Goal: Information Seeking & Learning: Learn about a topic

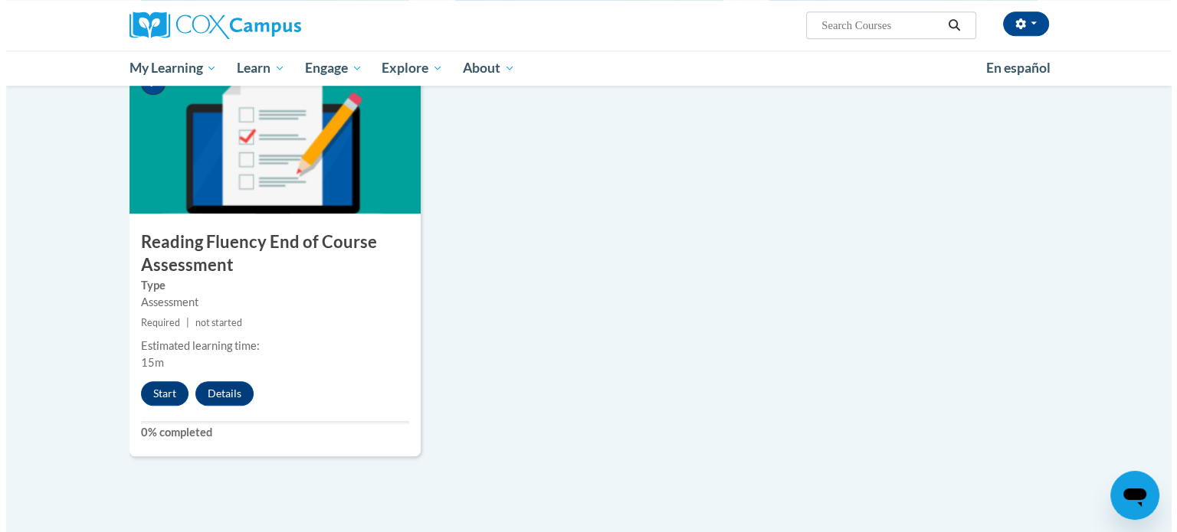
scroll to position [1161, 0]
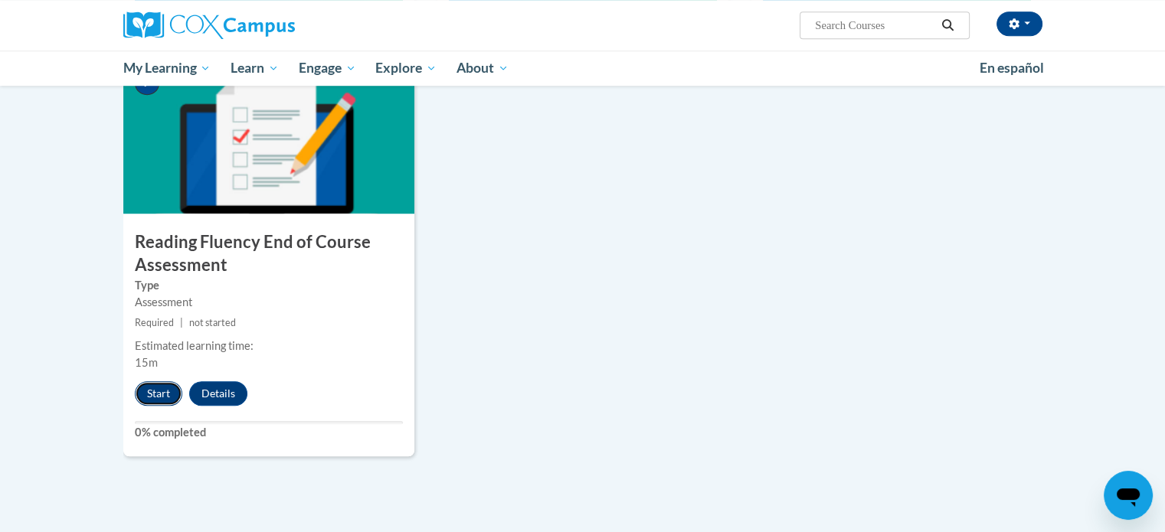
click at [149, 393] on button "Start" at bounding box center [159, 394] width 48 height 25
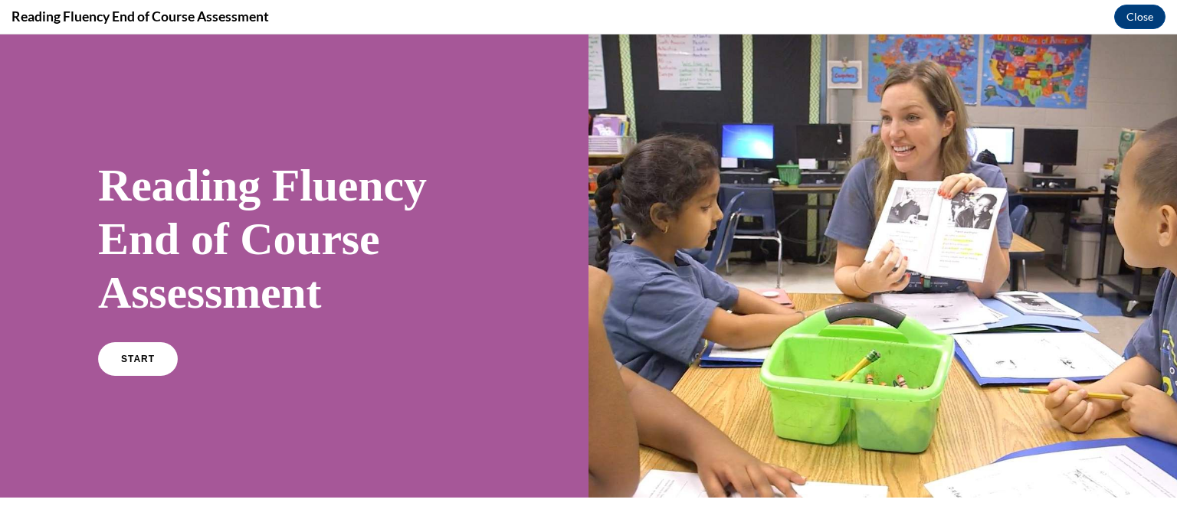
scroll to position [0, 0]
click at [126, 352] on link "START" at bounding box center [138, 359] width 84 height 35
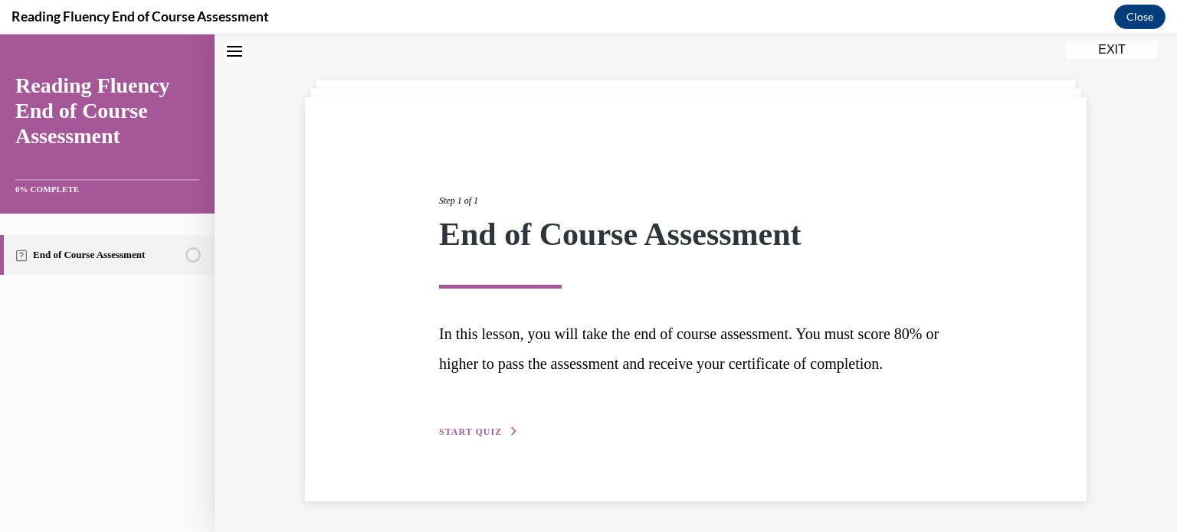
scroll to position [82, 0]
click at [467, 434] on span "START QUIZ" at bounding box center [470, 432] width 63 height 11
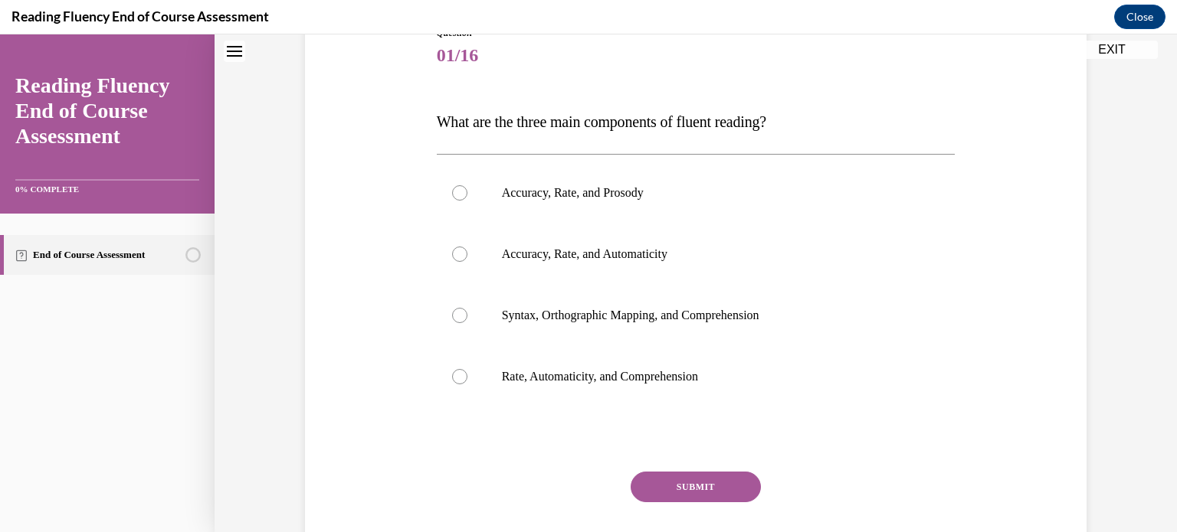
scroll to position [187, 0]
click at [455, 208] on label "Accuracy, Rate, and Prosody" at bounding box center [696, 192] width 519 height 61
click at [455, 201] on input "Accuracy, Rate, and Prosody" at bounding box center [459, 192] width 15 height 15
radio input "true"
click at [709, 488] on button "SUBMIT" at bounding box center [696, 487] width 130 height 31
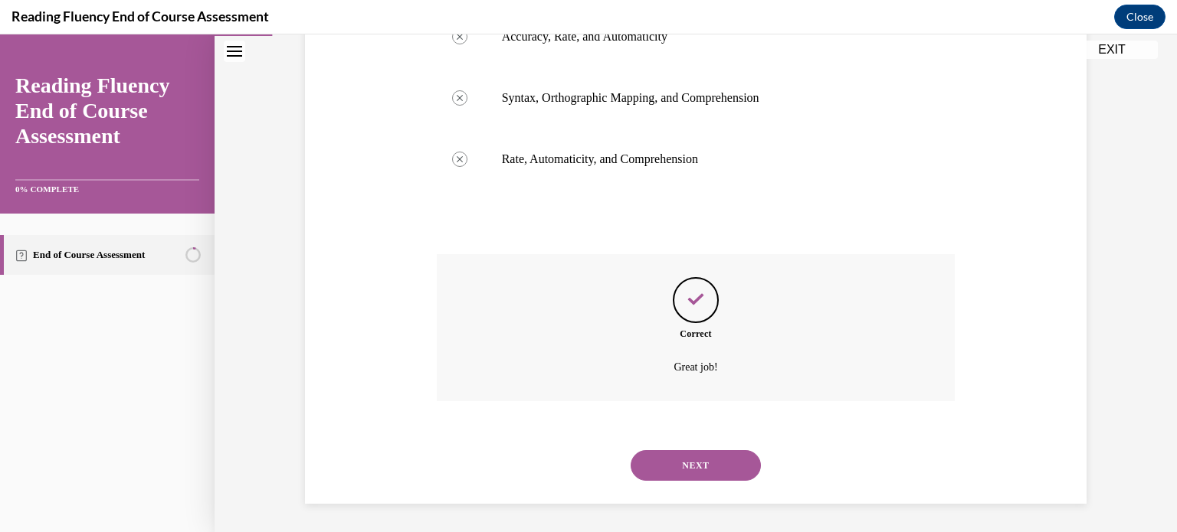
click at [696, 462] on button "NEXT" at bounding box center [696, 465] width 130 height 31
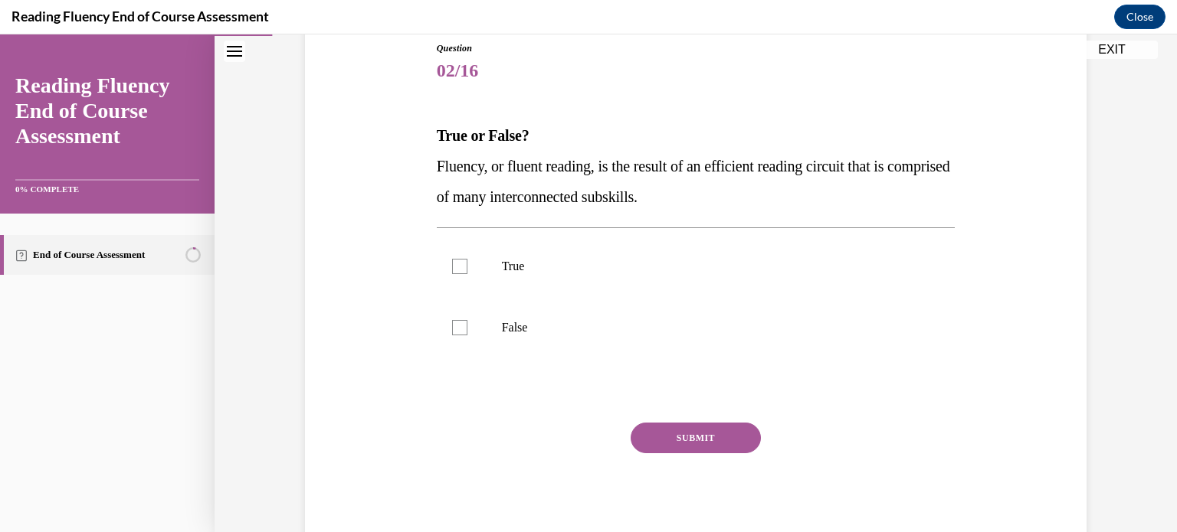
scroll to position [171, 0]
click at [452, 324] on div at bounding box center [459, 328] width 15 height 15
click at [452, 324] on input "False" at bounding box center [459, 328] width 15 height 15
checkbox input "true"
click at [677, 441] on button "SUBMIT" at bounding box center [696, 439] width 130 height 31
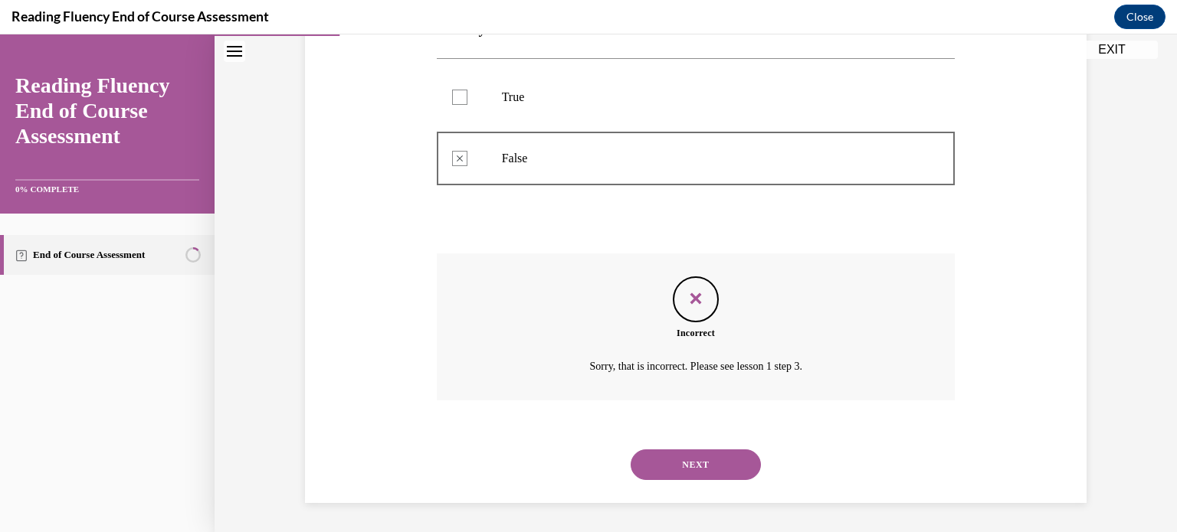
scroll to position [319, 0]
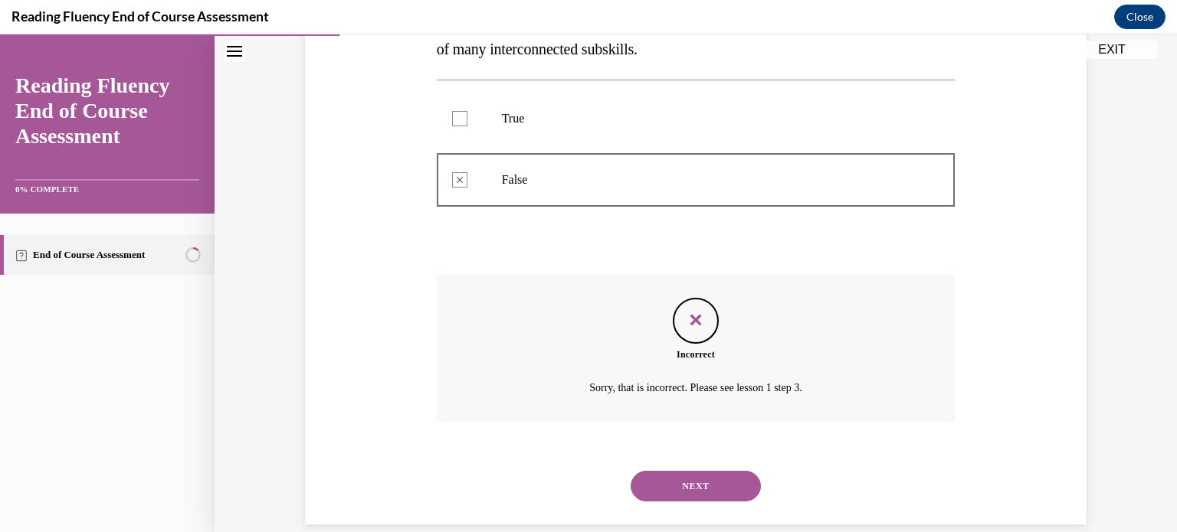
click at [679, 483] on button "NEXT" at bounding box center [696, 486] width 130 height 31
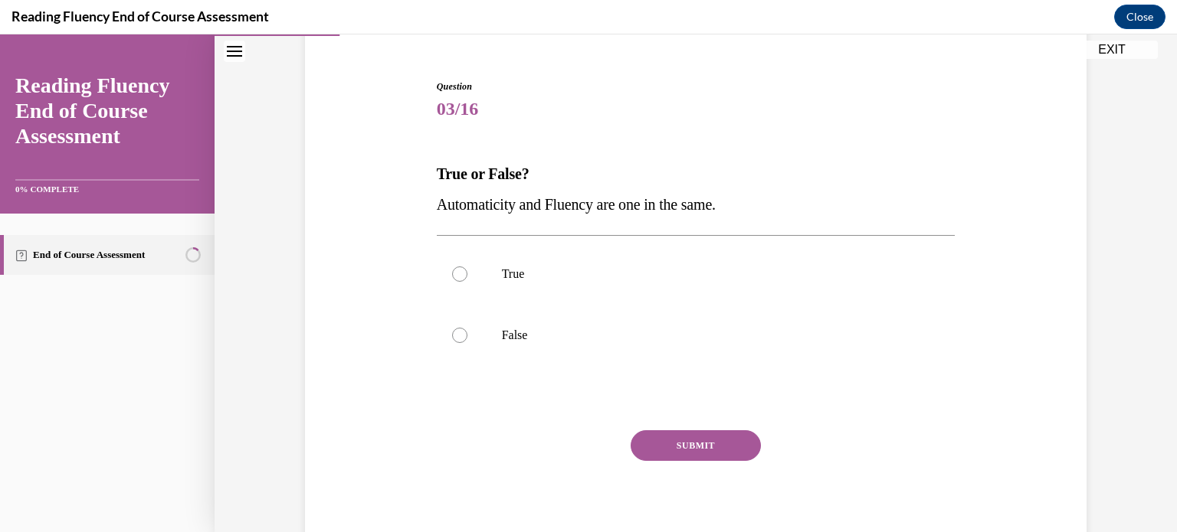
scroll to position [135, 0]
click at [454, 330] on div at bounding box center [459, 333] width 15 height 15
click at [454, 330] on input "False" at bounding box center [459, 333] width 15 height 15
radio input "true"
click at [677, 445] on button "SUBMIT" at bounding box center [696, 444] width 130 height 31
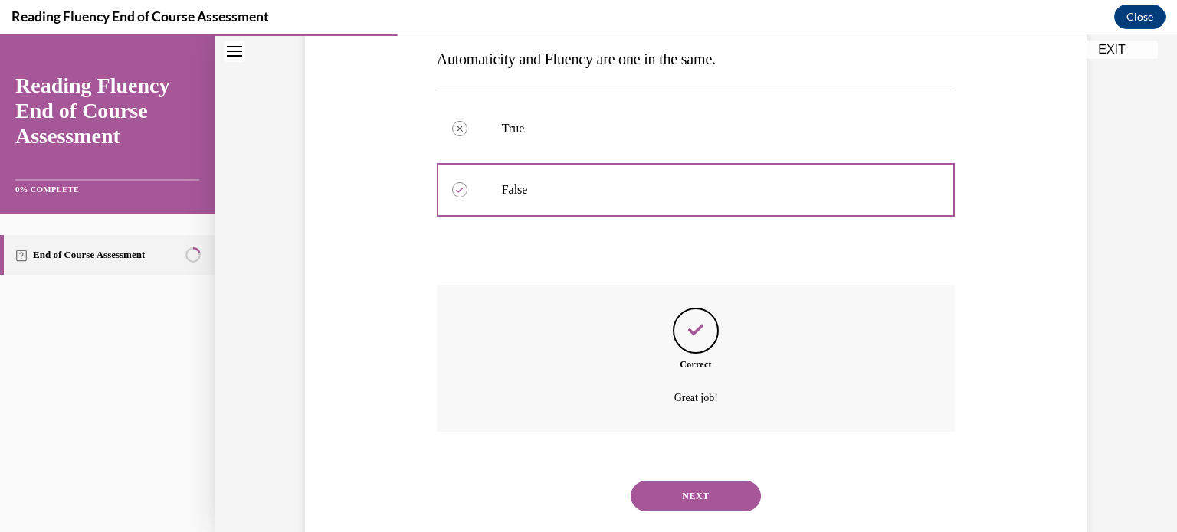
scroll to position [311, 0]
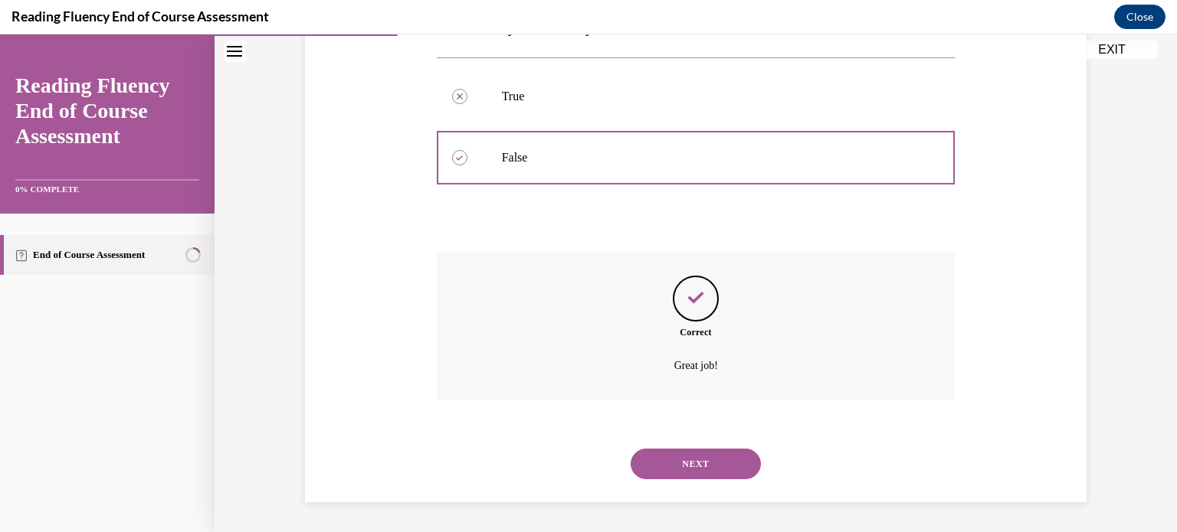
click at [674, 454] on button "NEXT" at bounding box center [696, 464] width 130 height 31
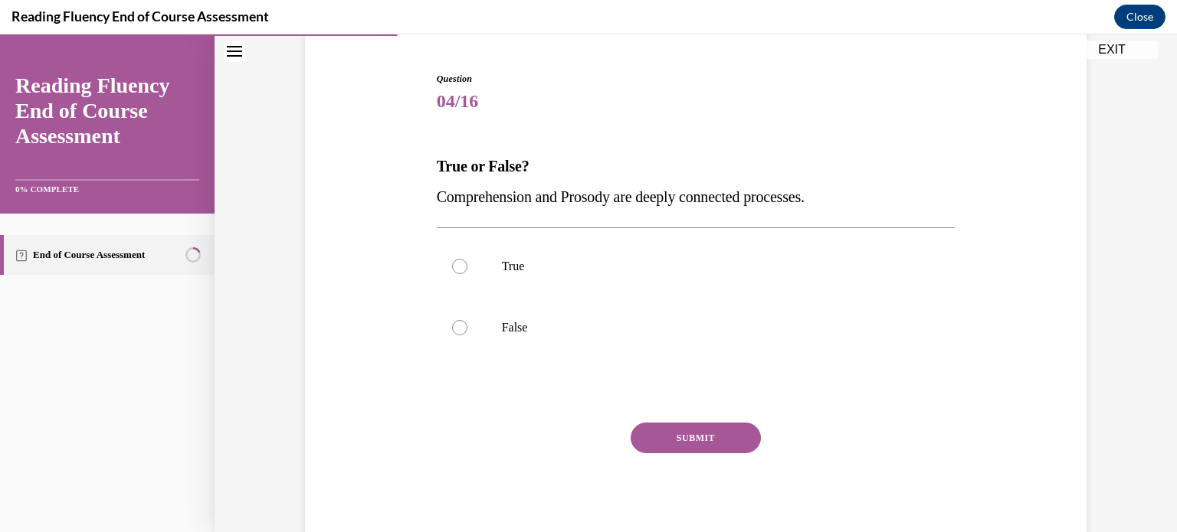
scroll to position [141, 0]
click at [452, 266] on div at bounding box center [459, 266] width 15 height 15
click at [452, 266] on input "True" at bounding box center [459, 266] width 15 height 15
radio input "true"
click at [690, 434] on button "SUBMIT" at bounding box center [696, 438] width 130 height 31
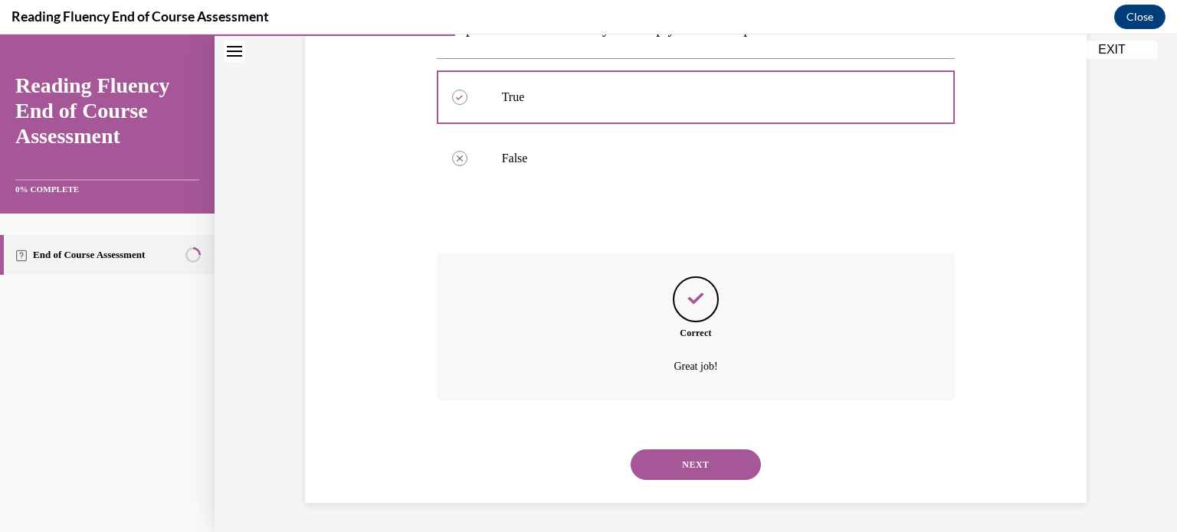
click at [679, 453] on button "NEXT" at bounding box center [696, 465] width 130 height 31
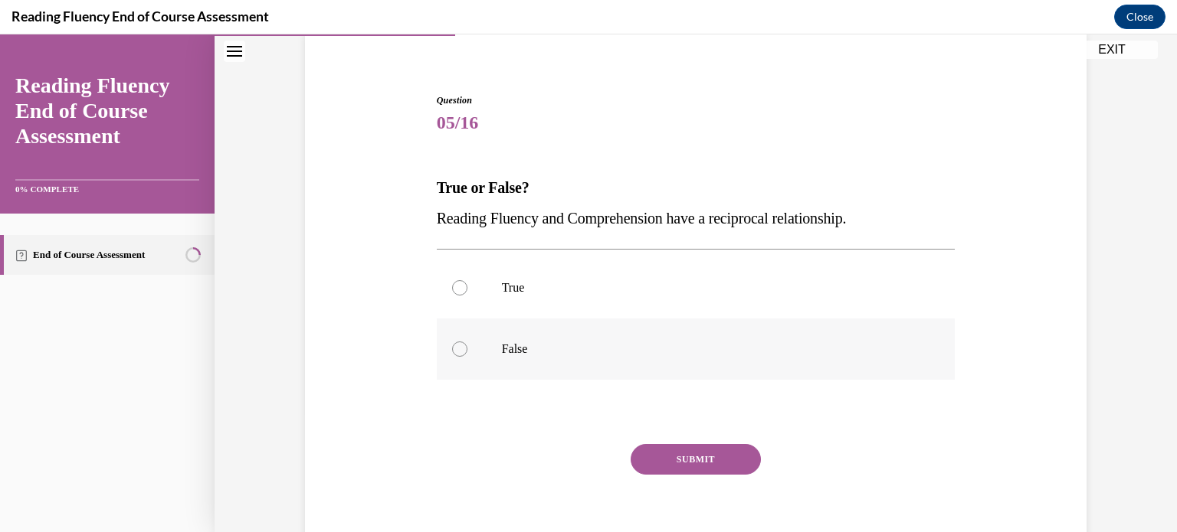
scroll to position [118, 0]
click at [452, 289] on div at bounding box center [459, 289] width 15 height 15
click at [452, 289] on input "True" at bounding box center [459, 289] width 15 height 15
radio input "true"
click at [680, 460] on button "SUBMIT" at bounding box center [696, 461] width 130 height 31
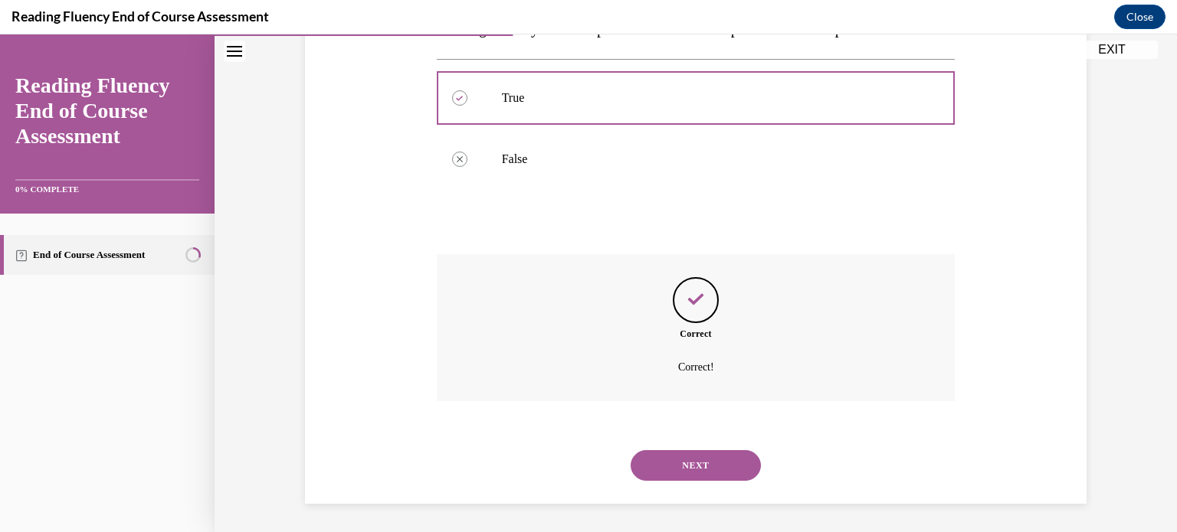
click at [680, 460] on button "NEXT" at bounding box center [696, 465] width 130 height 31
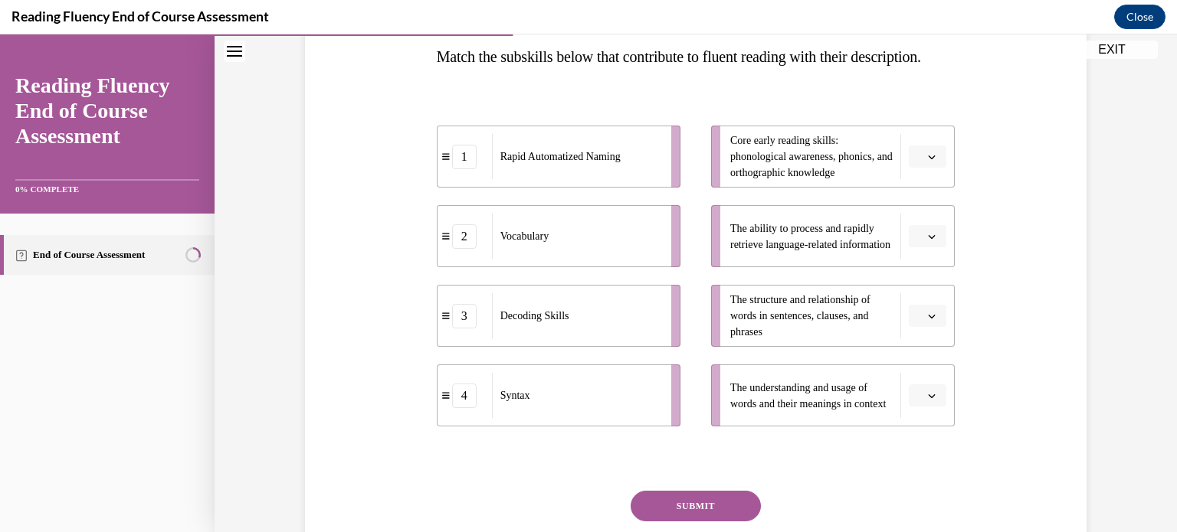
scroll to position [238, 0]
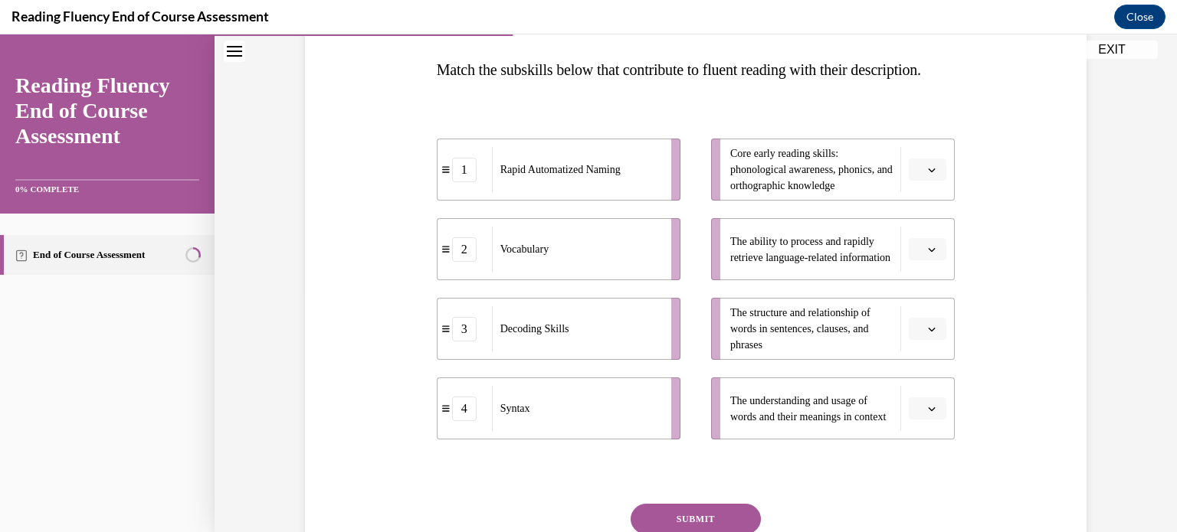
click at [612, 175] on span "Rapid Automatized Naming" at bounding box center [560, 169] width 120 height 11
click at [929, 174] on icon "button" at bounding box center [932, 170] width 8 height 8
click at [920, 319] on div "3" at bounding box center [920, 326] width 38 height 31
click at [928, 254] on icon "button" at bounding box center [932, 250] width 8 height 8
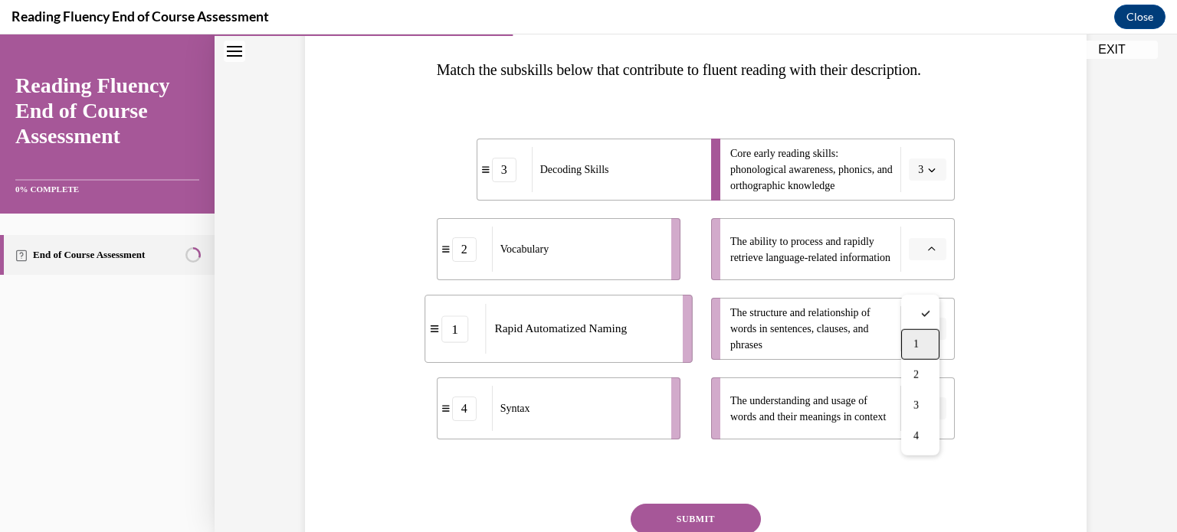
click at [920, 346] on div "1" at bounding box center [920, 344] width 38 height 31
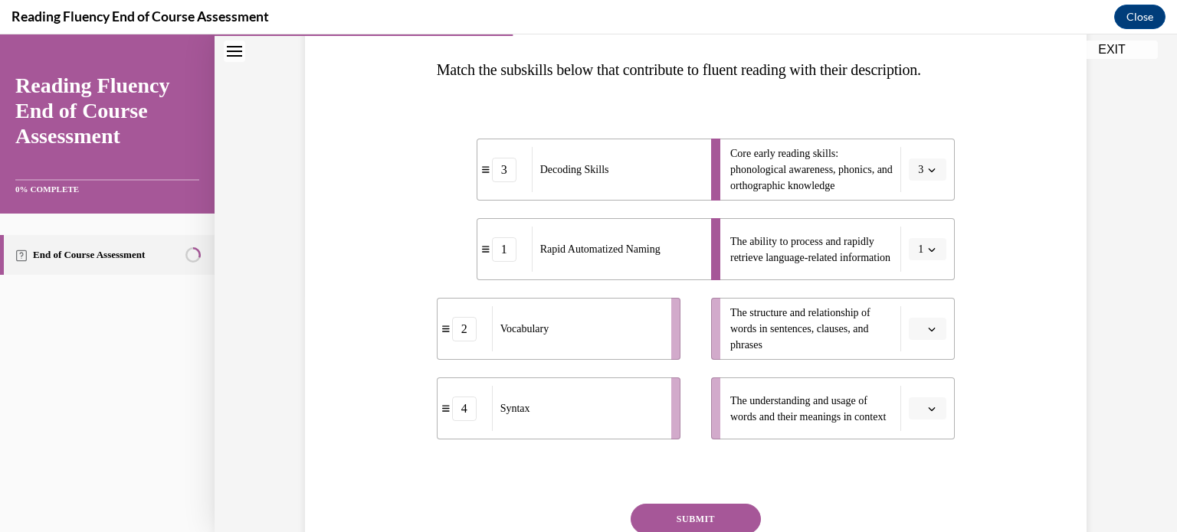
click at [928, 333] on icon "button" at bounding box center [932, 330] width 8 height 8
click at [919, 330] on span "4" at bounding box center [915, 325] width 5 height 12
click at [922, 421] on button "button" at bounding box center [928, 409] width 38 height 23
click at [920, 356] on div "2" at bounding box center [920, 344] width 38 height 31
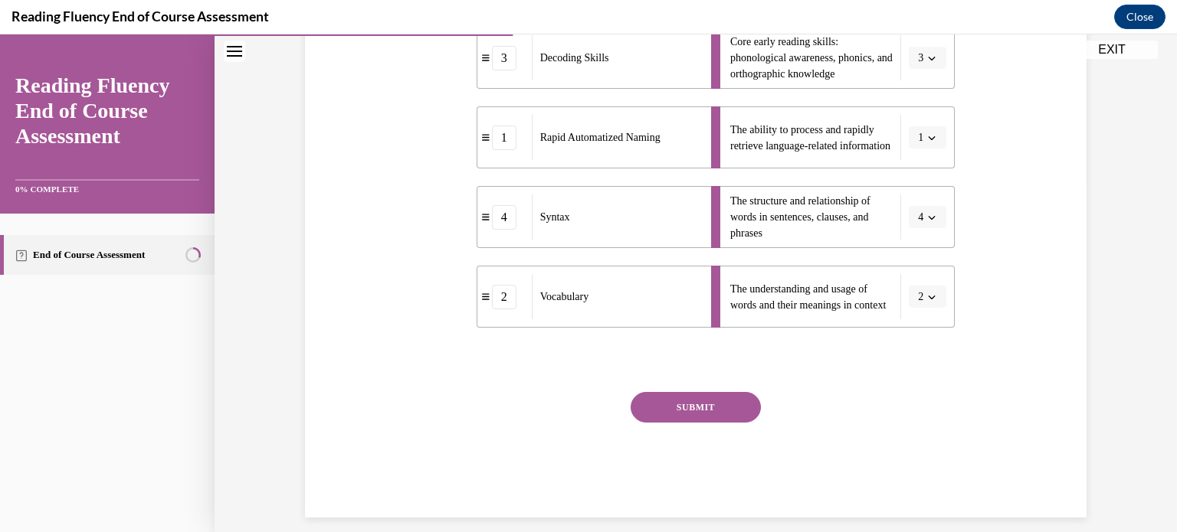
scroll to position [349, 0]
click at [685, 423] on button "SUBMIT" at bounding box center [696, 407] width 130 height 31
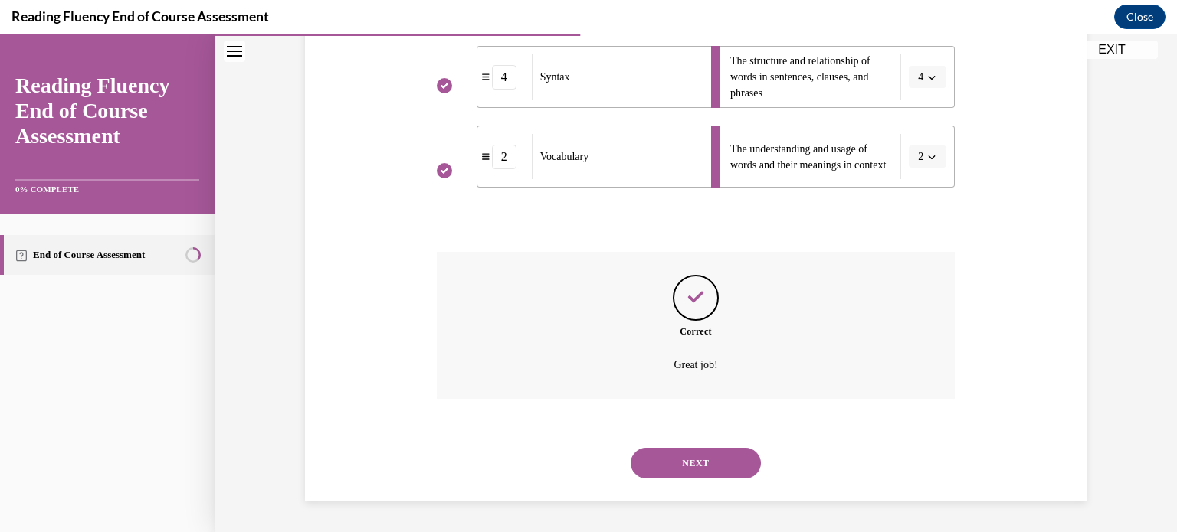
scroll to position [500, 0]
click at [693, 474] on button "NEXT" at bounding box center [696, 463] width 130 height 31
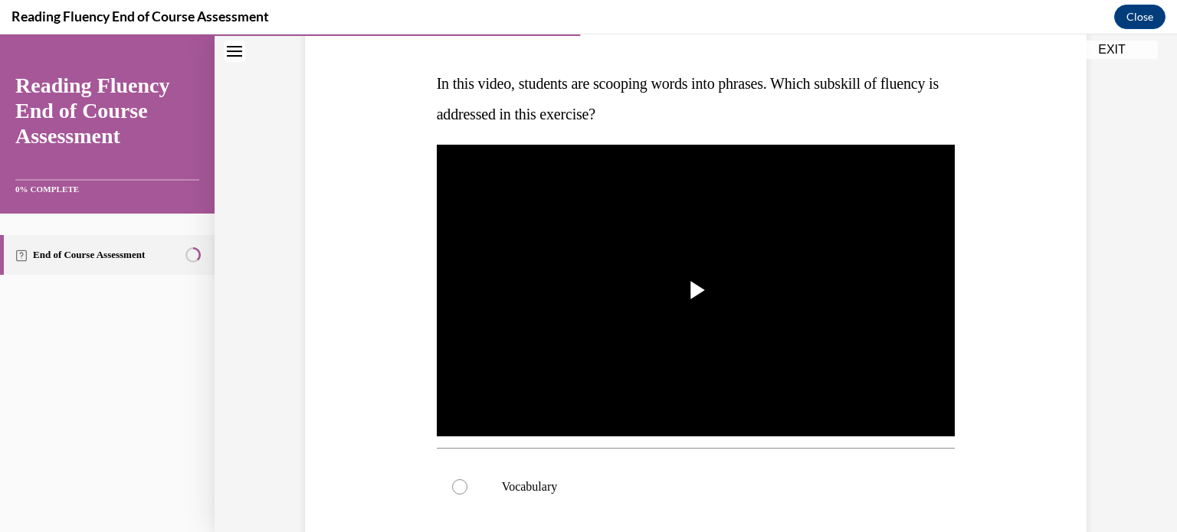
scroll to position [224, 0]
click at [696, 290] on span "Video player" at bounding box center [696, 290] width 0 height 0
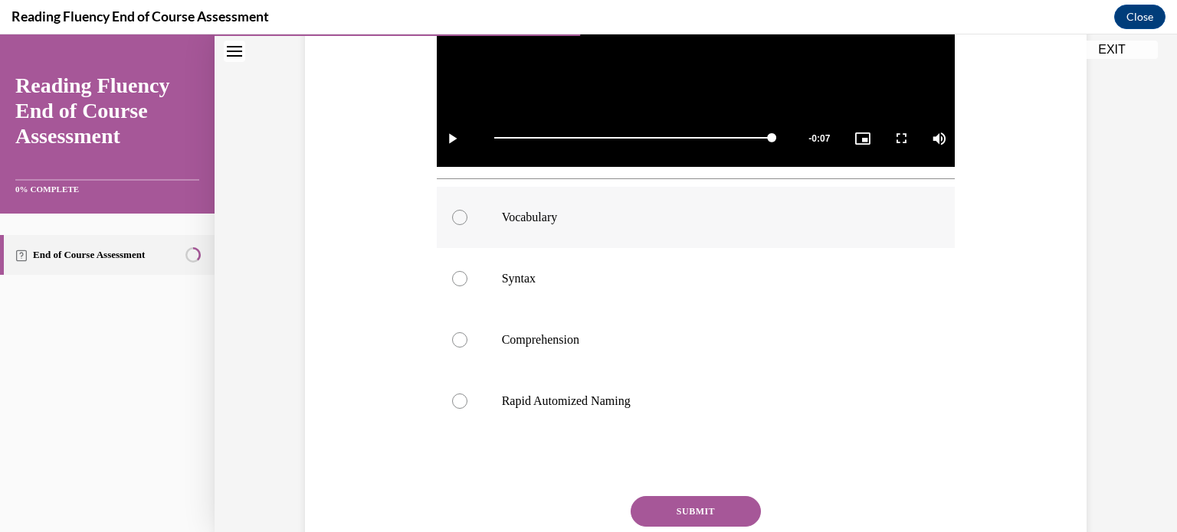
scroll to position [495, 0]
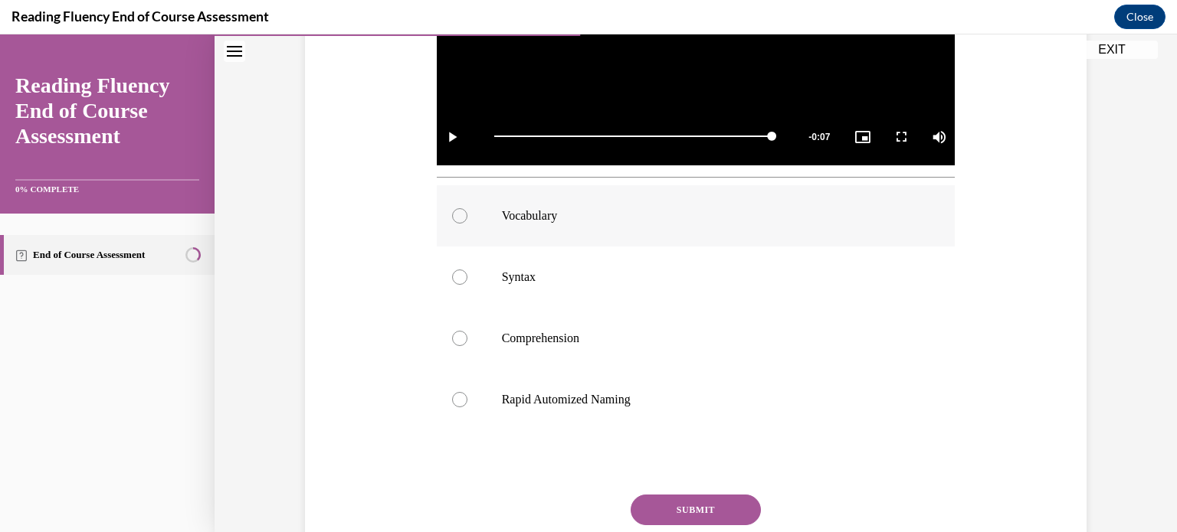
click at [452, 208] on div at bounding box center [459, 215] width 15 height 15
click at [452, 208] on input "Vocabulary" at bounding box center [459, 215] width 15 height 15
radio input "true"
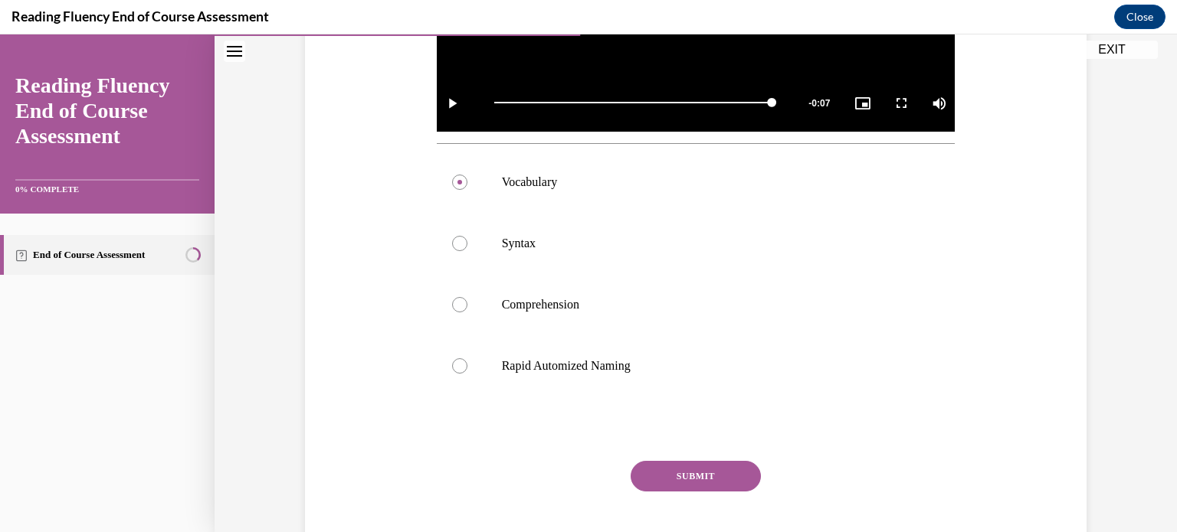
scroll to position [529, 0]
click at [701, 491] on div "SUBMIT NEXT" at bounding box center [696, 523] width 519 height 126
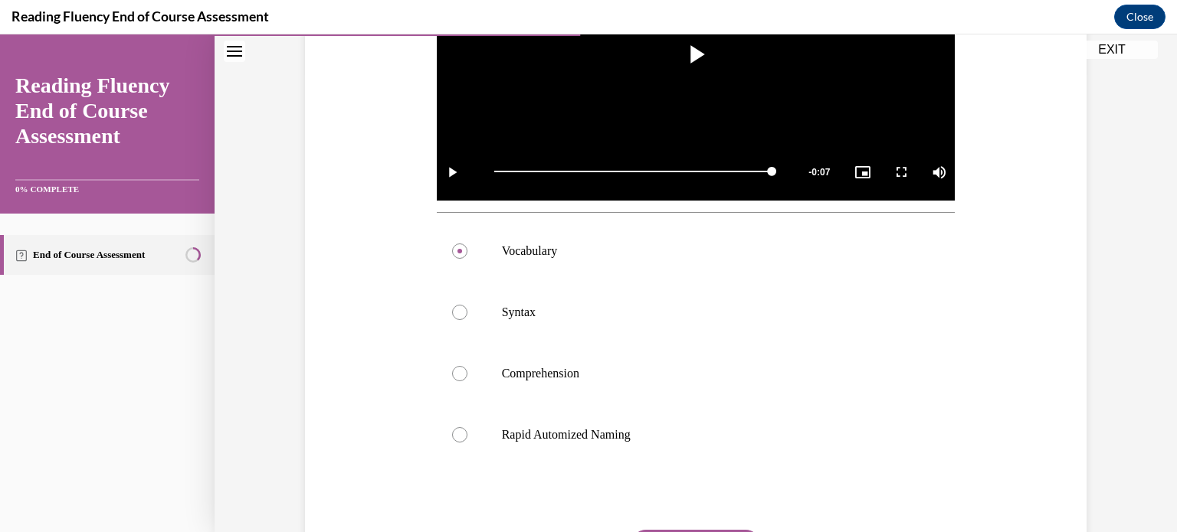
scroll to position [463, 0]
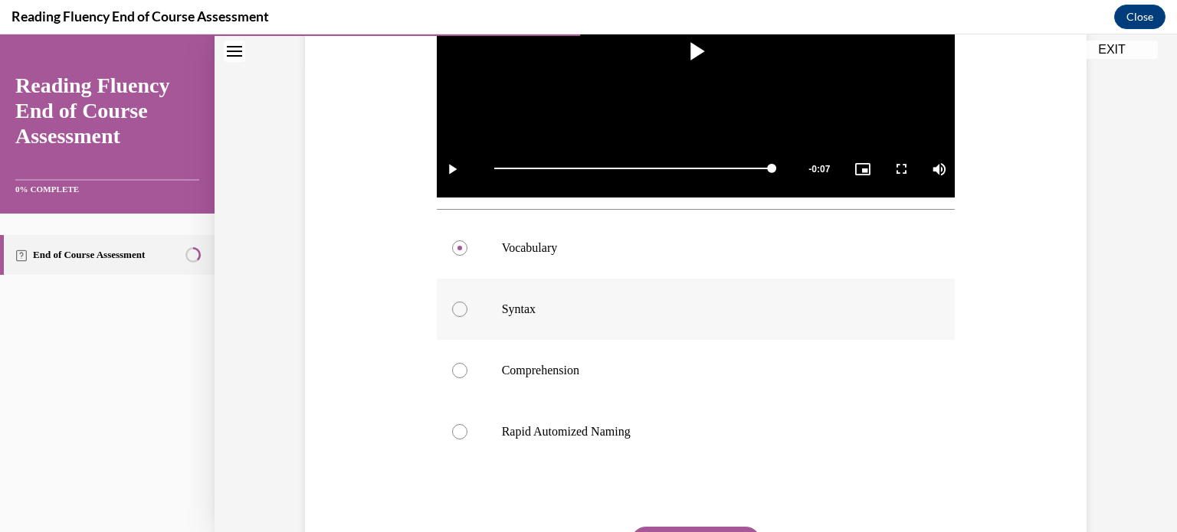
click at [452, 309] on div at bounding box center [459, 309] width 15 height 15
click at [452, 309] on input "Syntax" at bounding box center [459, 309] width 15 height 15
radio input "true"
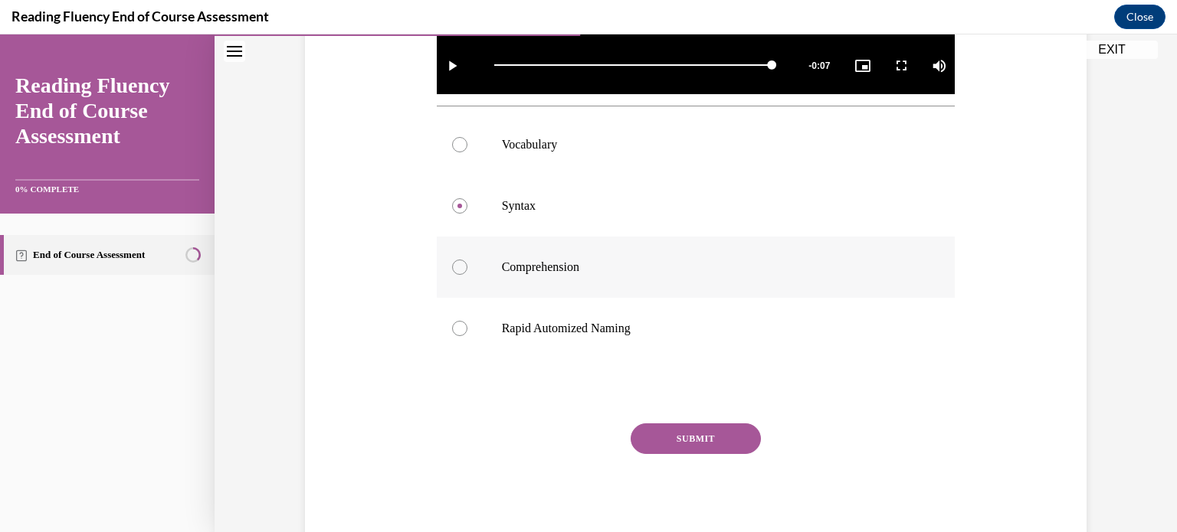
scroll to position [566, 0]
click at [680, 429] on button "SUBMIT" at bounding box center [696, 439] width 130 height 31
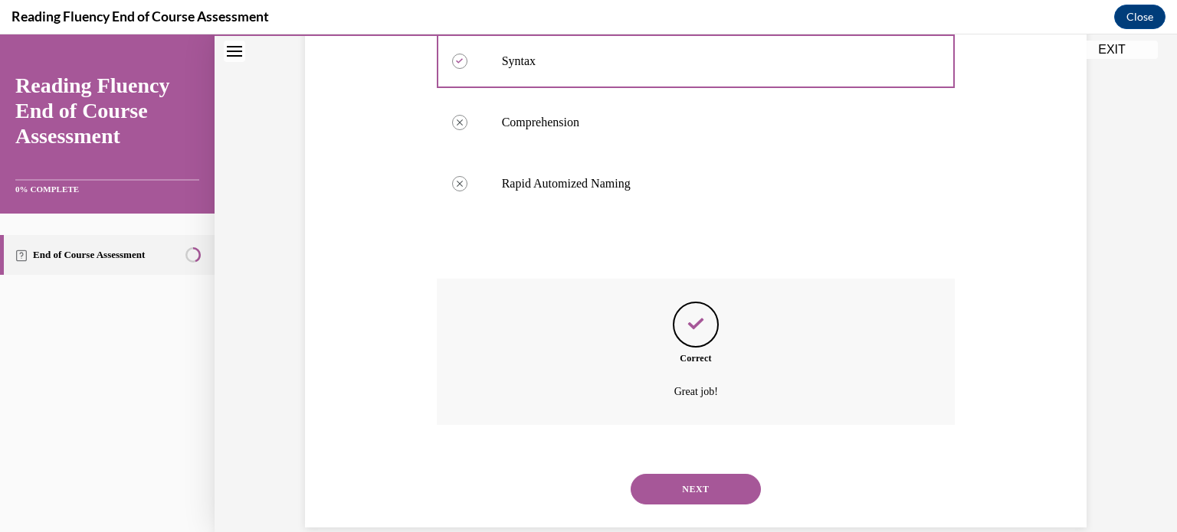
scroll to position [736, 0]
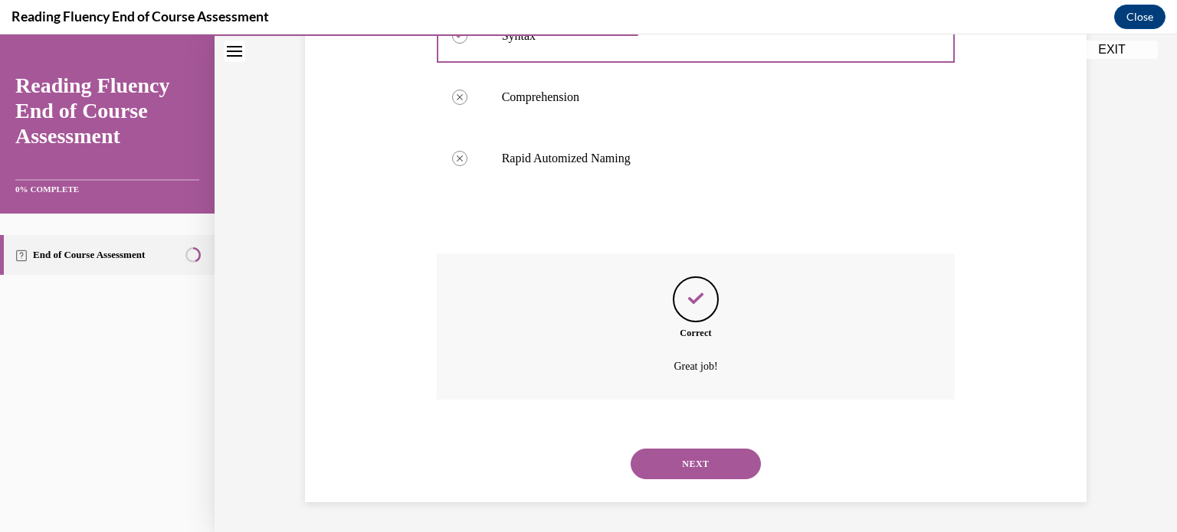
click at [686, 463] on button "NEXT" at bounding box center [696, 464] width 130 height 31
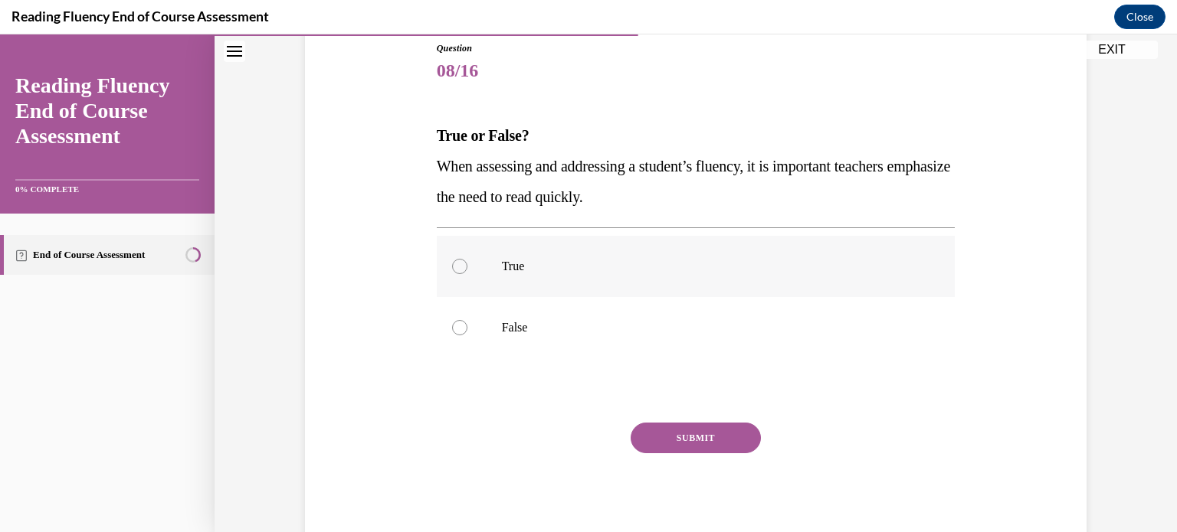
scroll to position [172, 0]
click at [460, 325] on div at bounding box center [459, 327] width 15 height 15
click at [460, 325] on input "False" at bounding box center [459, 327] width 15 height 15
radio input "true"
click at [695, 437] on button "SUBMIT" at bounding box center [696, 438] width 130 height 31
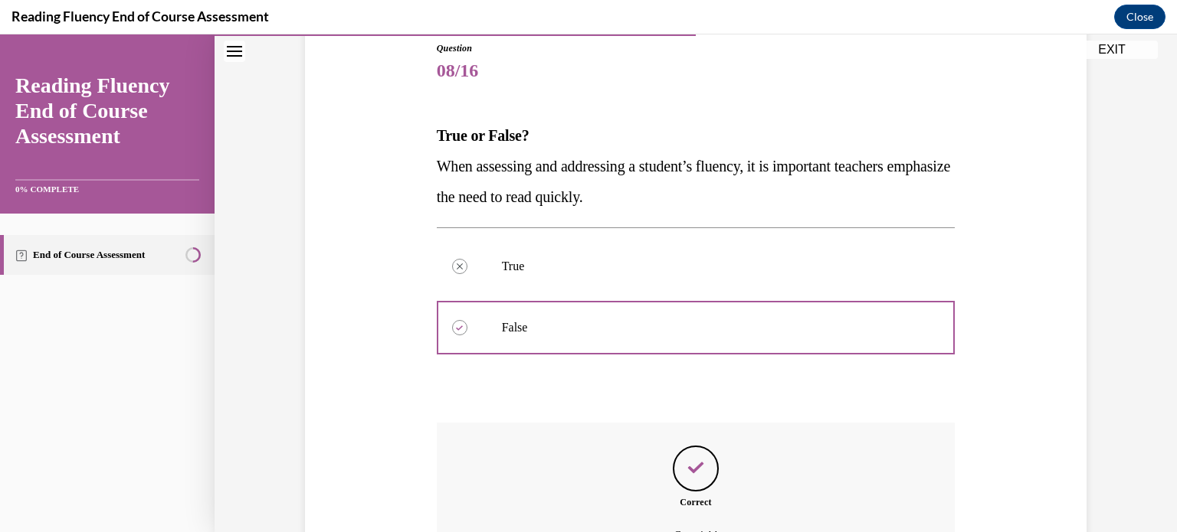
scroll to position [342, 0]
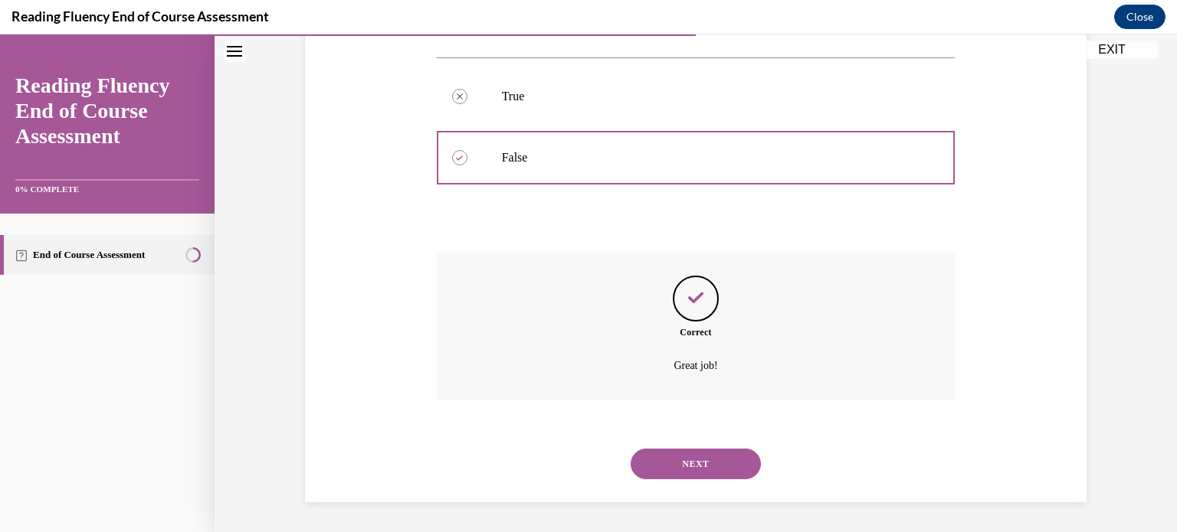
click at [693, 472] on button "NEXT" at bounding box center [696, 464] width 130 height 31
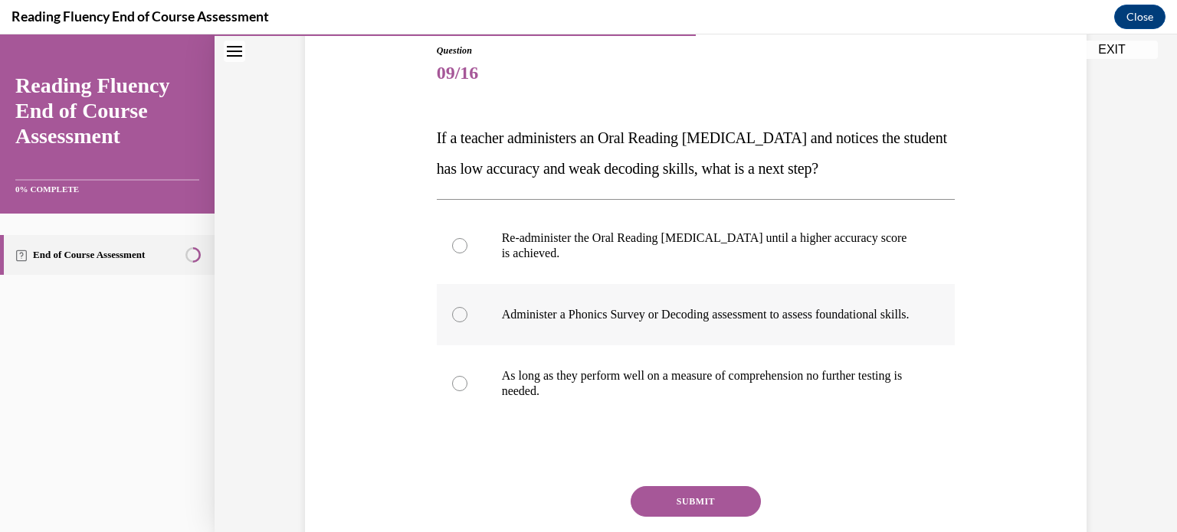
scroll to position [169, 0]
click at [454, 321] on div at bounding box center [459, 315] width 15 height 15
click at [454, 321] on input "Administer a Phonics Survey or Decoding assessment to assess foundational skill…" at bounding box center [459, 315] width 15 height 15
radio input "true"
click at [683, 508] on button "SUBMIT" at bounding box center [696, 502] width 130 height 31
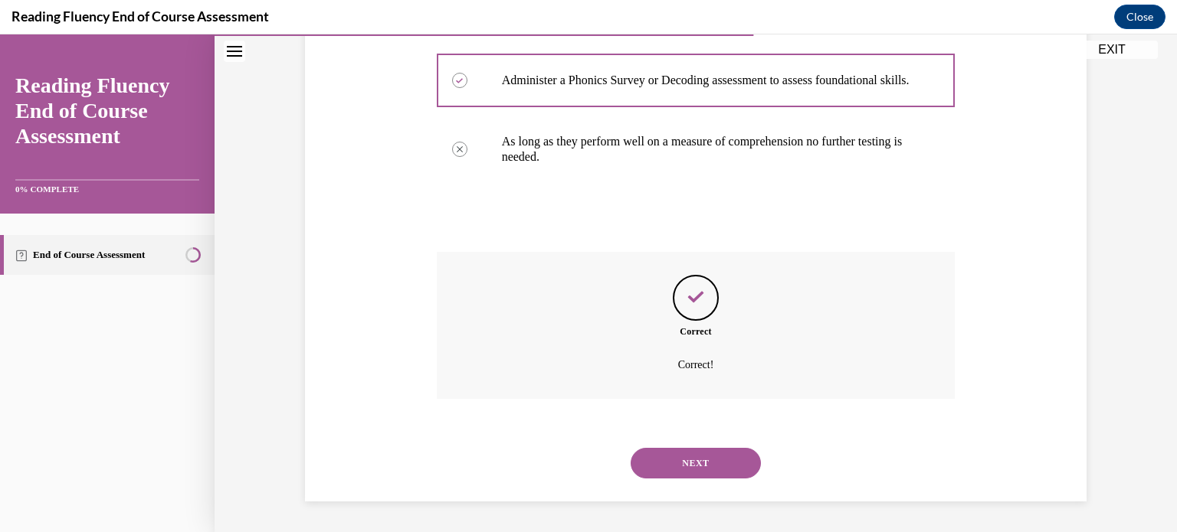
scroll to position [418, 0]
click at [700, 460] on button "NEXT" at bounding box center [696, 463] width 130 height 31
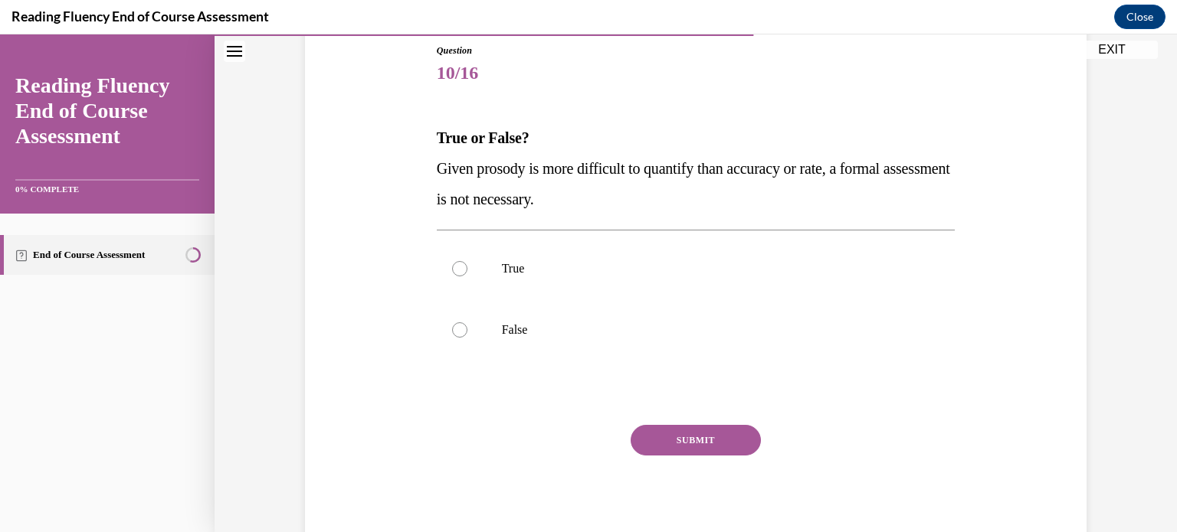
scroll to position [169, 0]
click at [454, 329] on div at bounding box center [459, 330] width 15 height 15
click at [454, 329] on input "False" at bounding box center [459, 330] width 15 height 15
radio input "true"
click at [693, 440] on button "SUBMIT" at bounding box center [696, 441] width 130 height 31
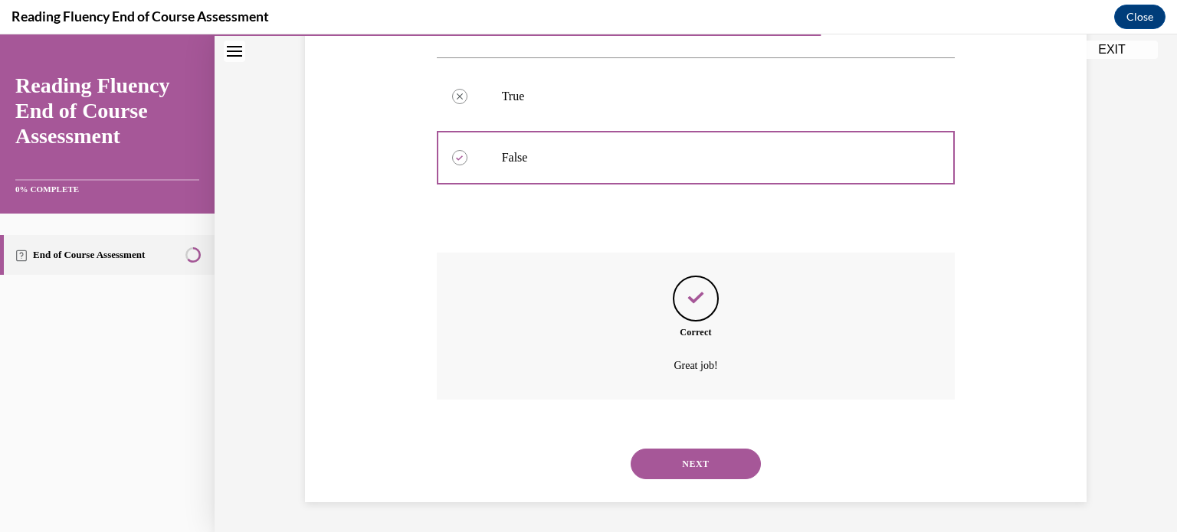
scroll to position [340, 0]
click at [676, 457] on button "NEXT" at bounding box center [696, 465] width 130 height 31
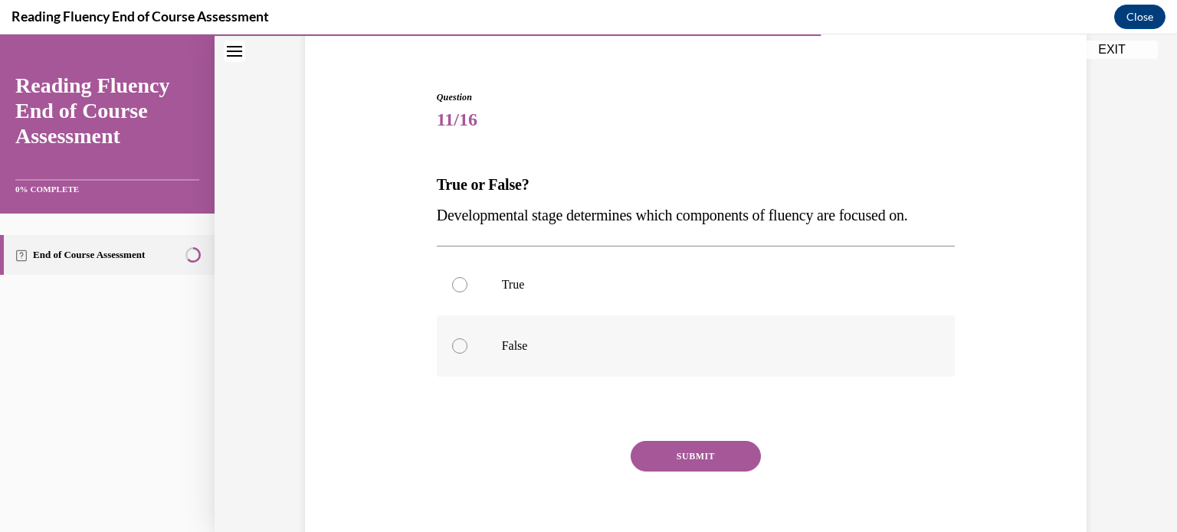
scroll to position [122, 0]
click at [454, 281] on div at bounding box center [459, 285] width 15 height 15
click at [454, 281] on input "True" at bounding box center [459, 285] width 15 height 15
radio input "true"
click at [669, 454] on button "SUBMIT" at bounding box center [696, 457] width 130 height 31
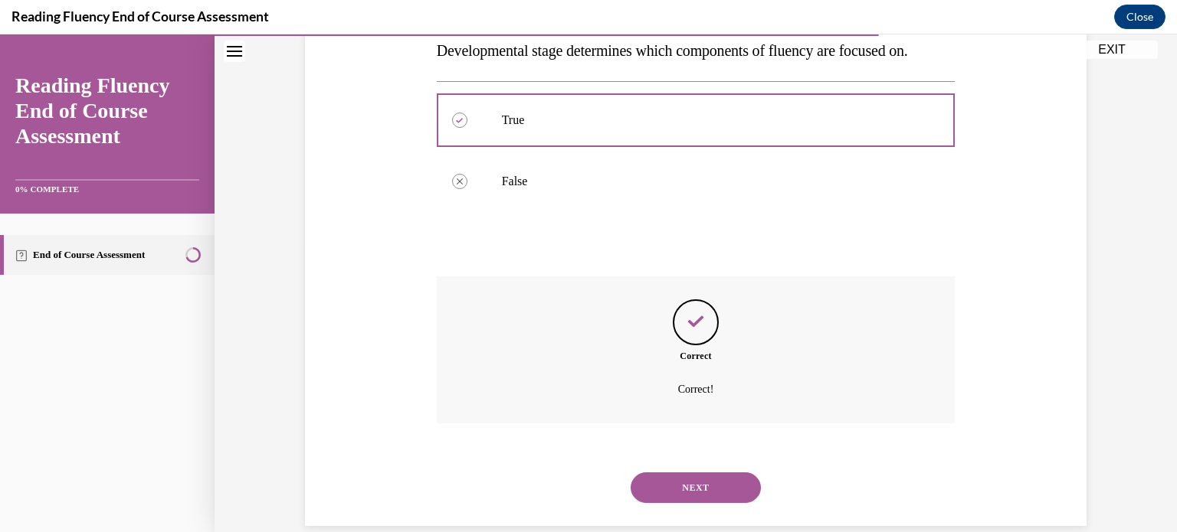
click at [687, 483] on button "NEXT" at bounding box center [696, 488] width 130 height 31
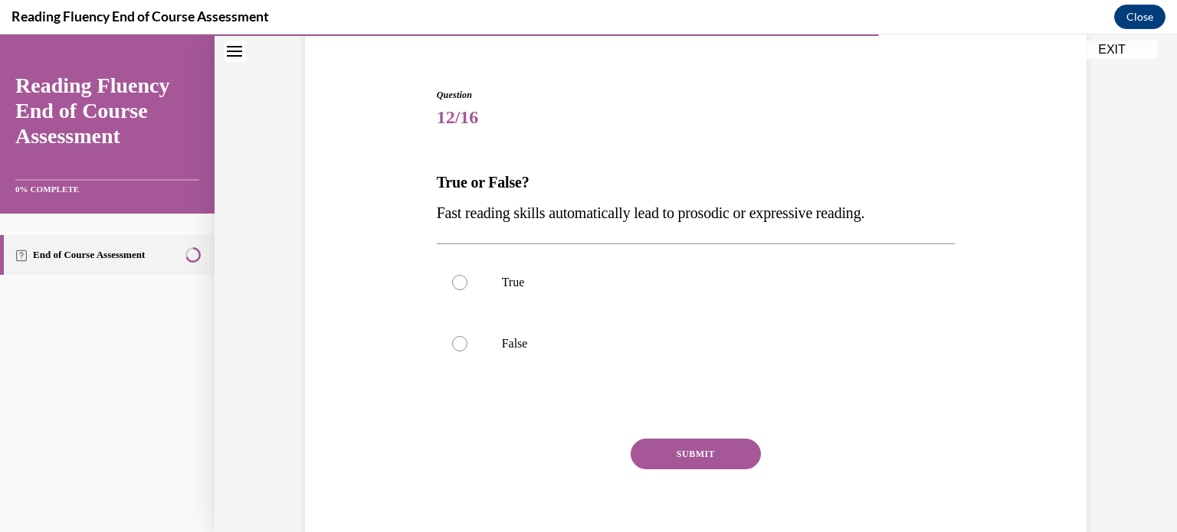
scroll to position [124, 0]
click at [457, 346] on div at bounding box center [459, 344] width 15 height 15
click at [457, 346] on input "False" at bounding box center [459, 344] width 15 height 15
radio input "true"
click at [686, 454] on button "SUBMIT" at bounding box center [696, 455] width 130 height 31
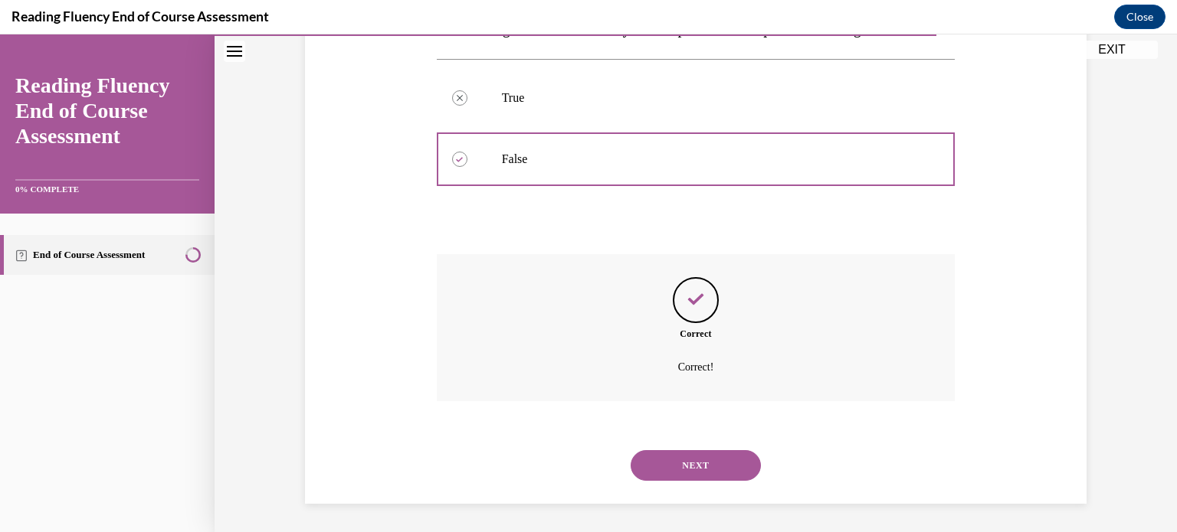
click at [703, 475] on button "NEXT" at bounding box center [696, 465] width 130 height 31
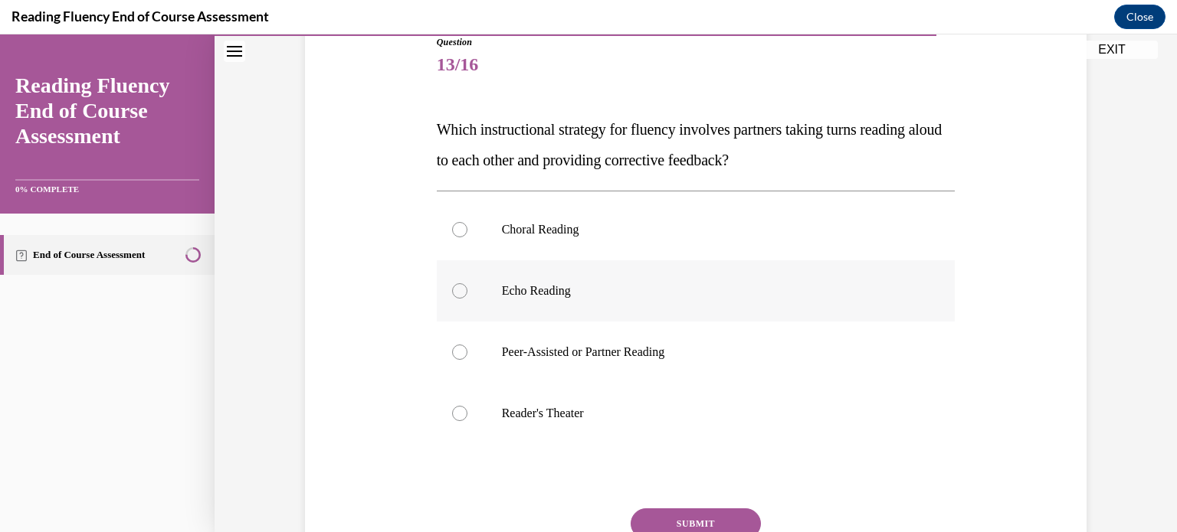
scroll to position [177, 0]
click at [458, 342] on label "Peer-Assisted or Partner Reading" at bounding box center [696, 353] width 519 height 61
click at [458, 346] on input "Peer-Assisted or Partner Reading" at bounding box center [459, 353] width 15 height 15
radio input "true"
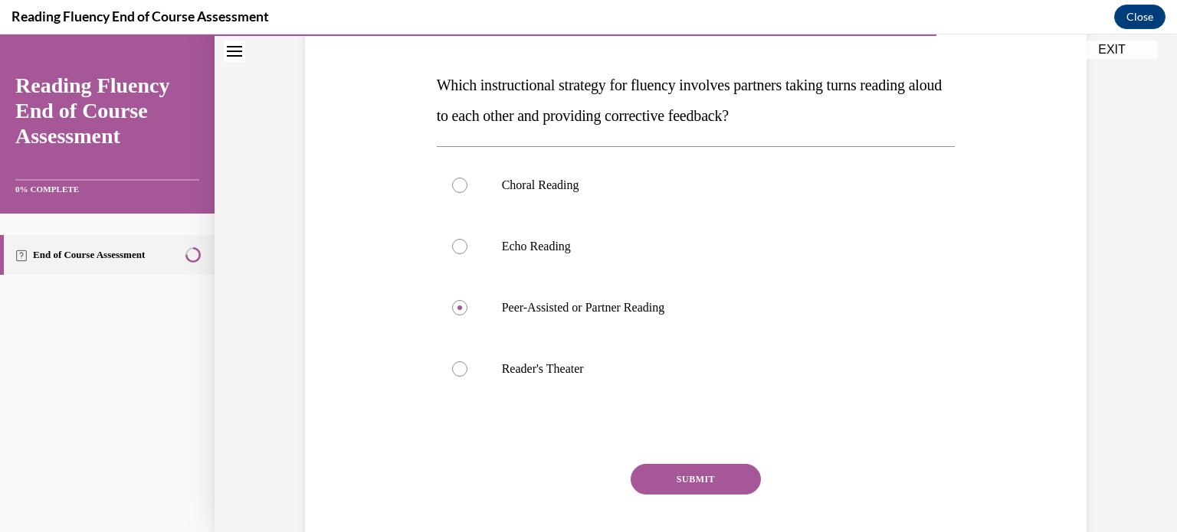
scroll to position [221, 0]
click at [685, 474] on button "SUBMIT" at bounding box center [696, 480] width 130 height 31
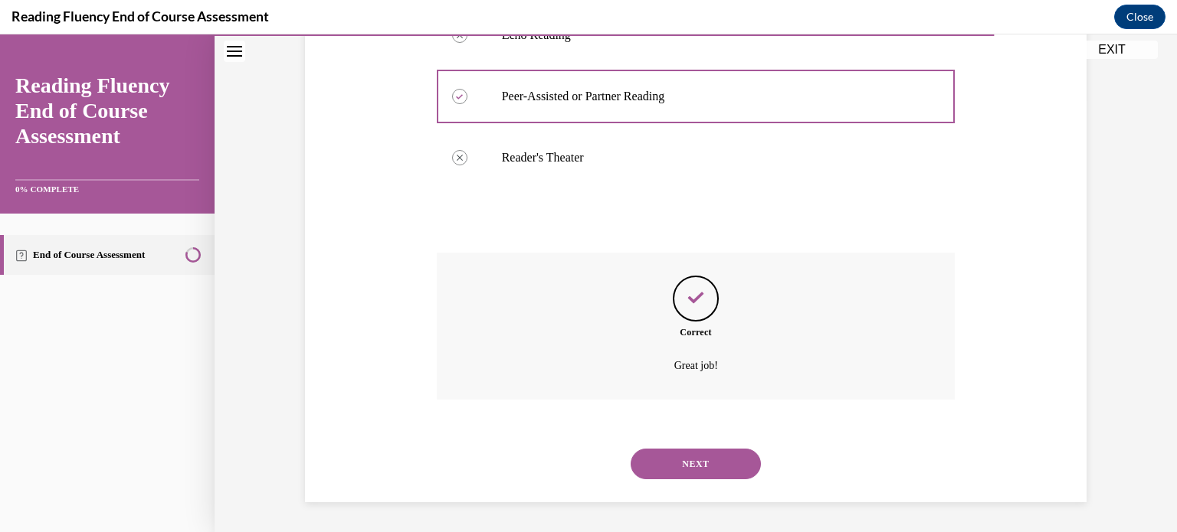
click at [685, 474] on button "NEXT" at bounding box center [696, 464] width 130 height 31
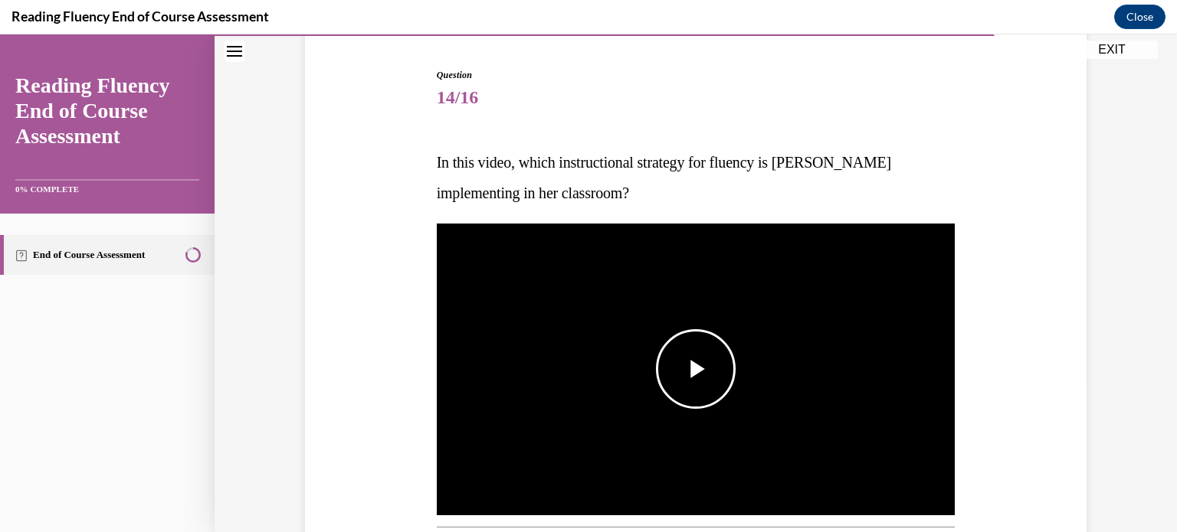
scroll to position [221, 0]
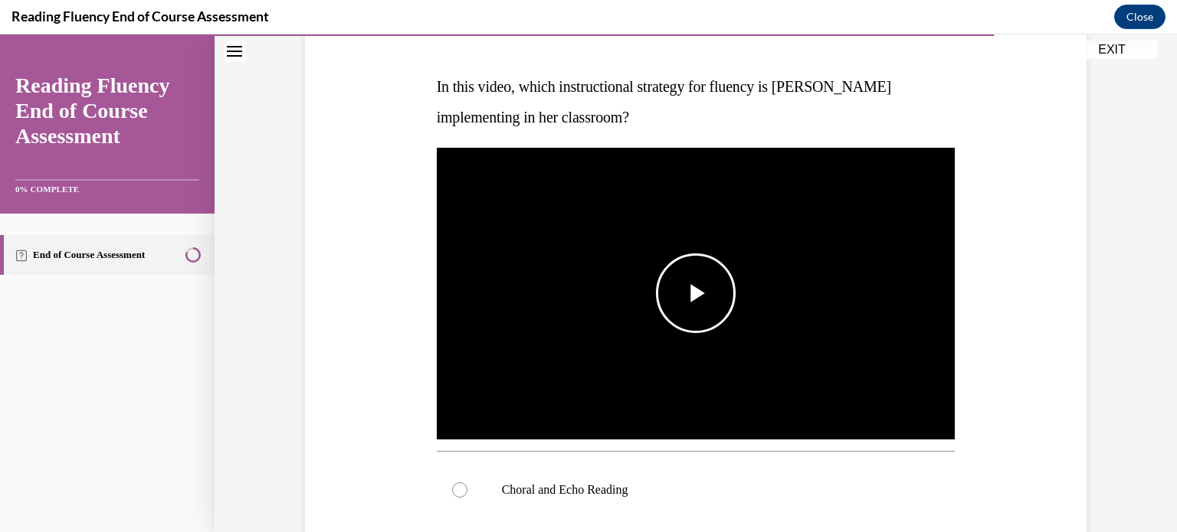
click at [696, 293] on span "Video player" at bounding box center [696, 293] width 0 height 0
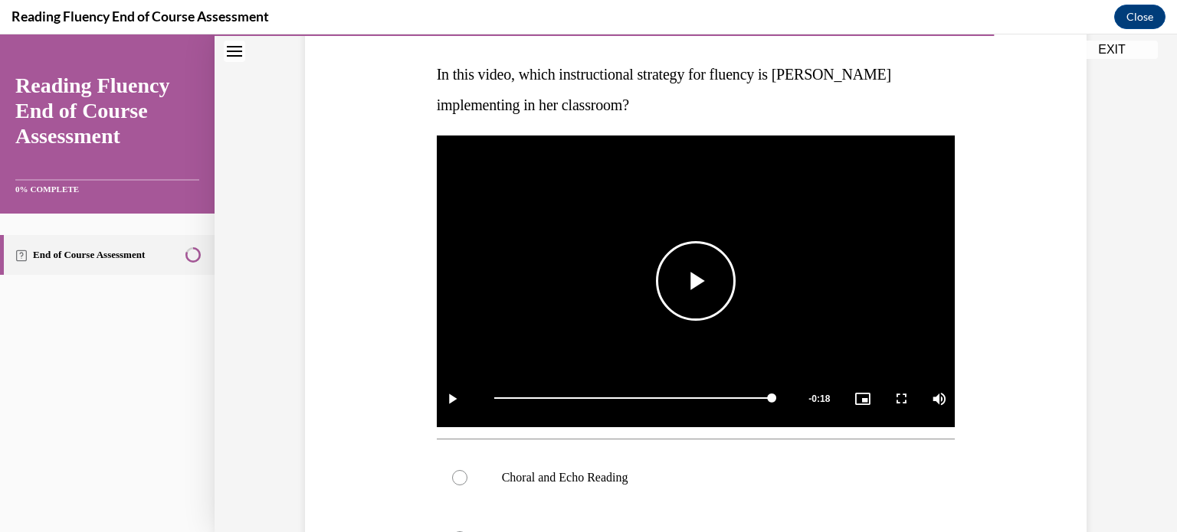
scroll to position [214, 0]
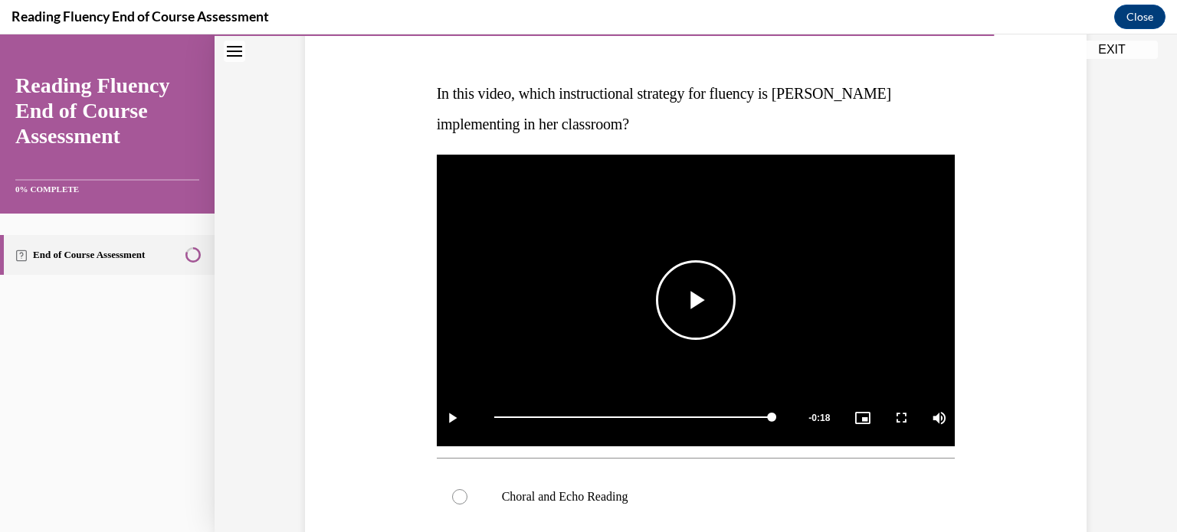
click at [696, 300] on span "Video player" at bounding box center [696, 300] width 0 height 0
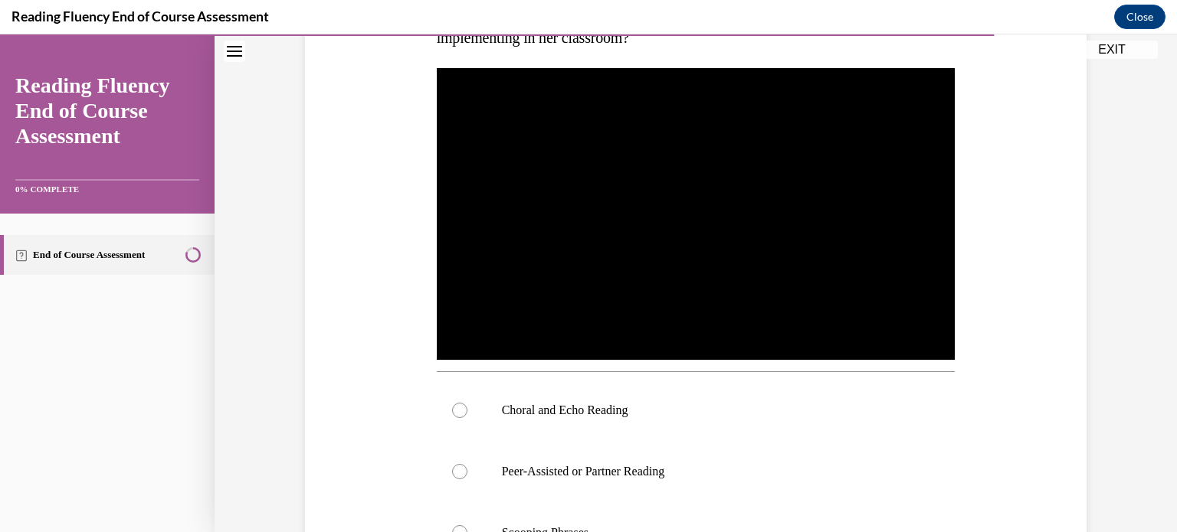
scroll to position [347, 0]
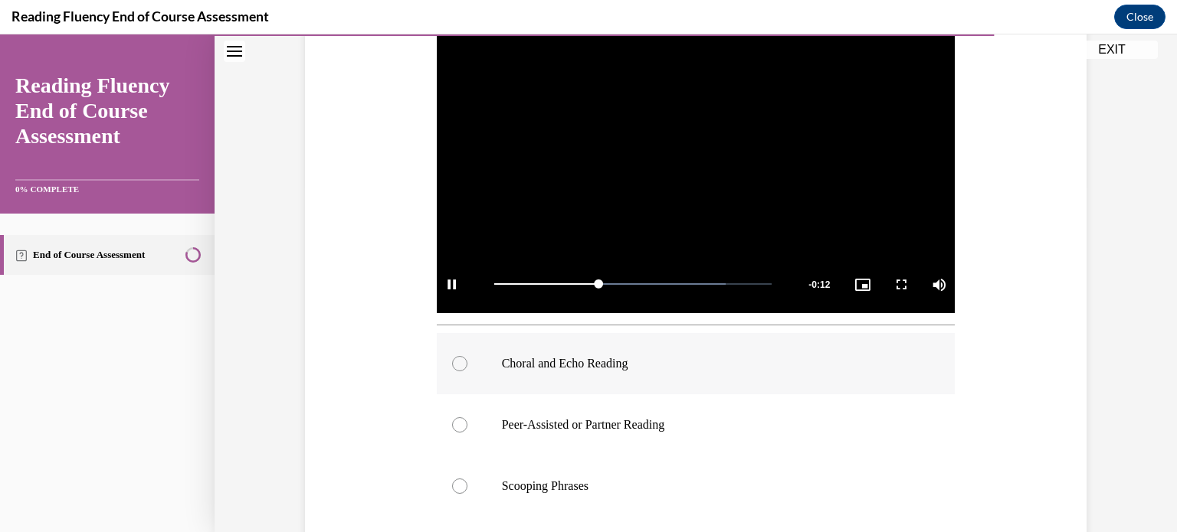
click at [452, 367] on div at bounding box center [459, 363] width 15 height 15
click at [452, 367] on input "Choral and Echo Reading" at bounding box center [459, 363] width 15 height 15
radio input "true"
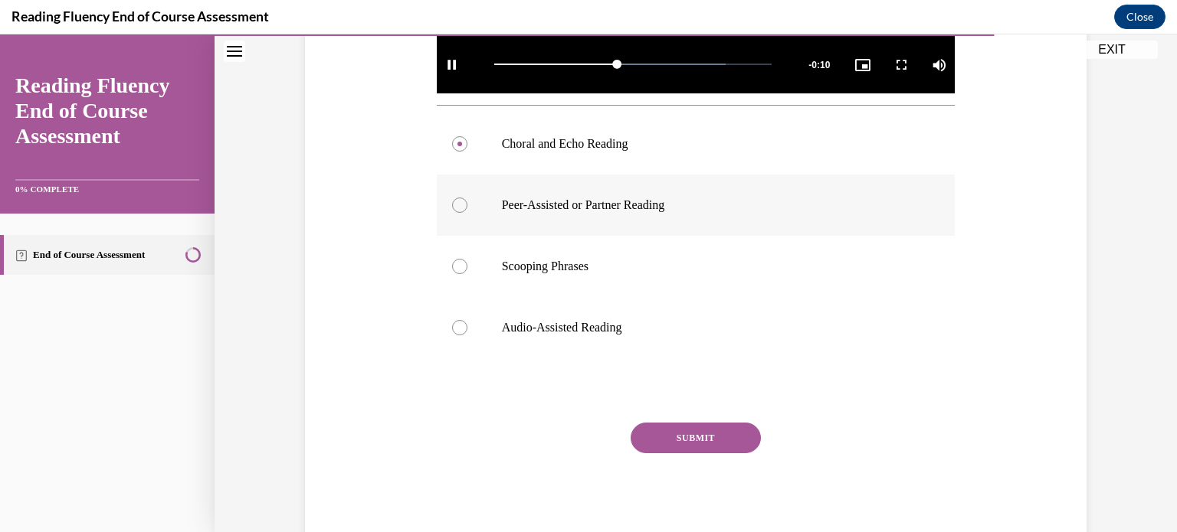
scroll to position [566, 0]
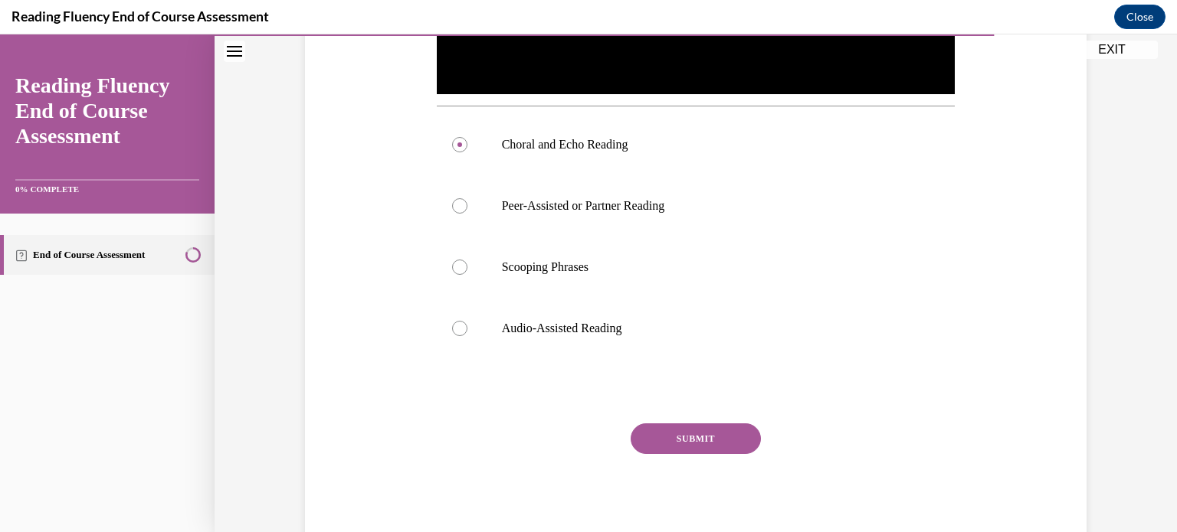
click at [672, 431] on button "SUBMIT" at bounding box center [696, 439] width 130 height 31
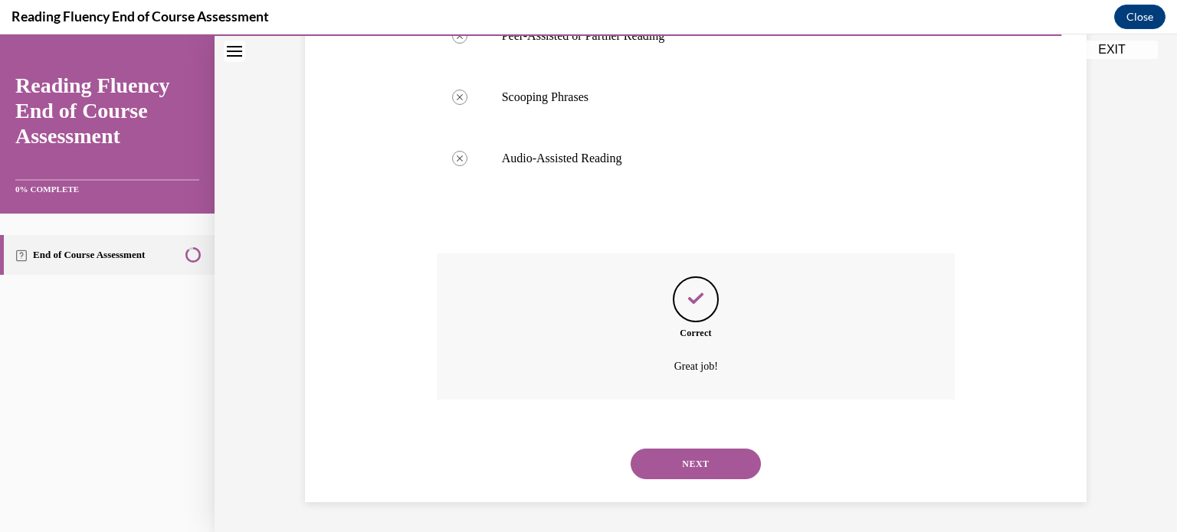
scroll to position [736, 0]
click at [671, 463] on button "NEXT" at bounding box center [696, 464] width 130 height 31
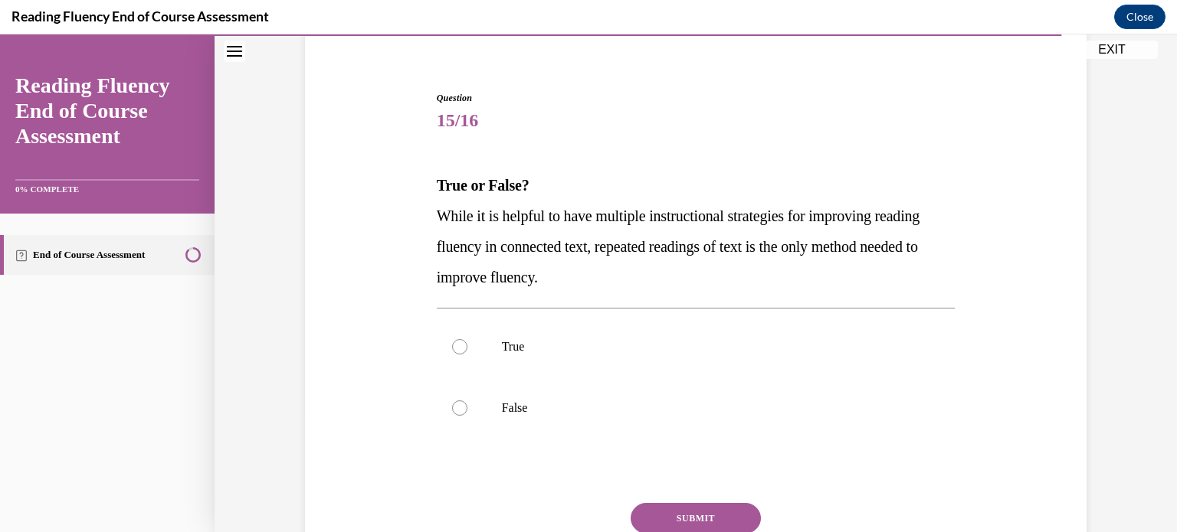
scroll to position [156, 0]
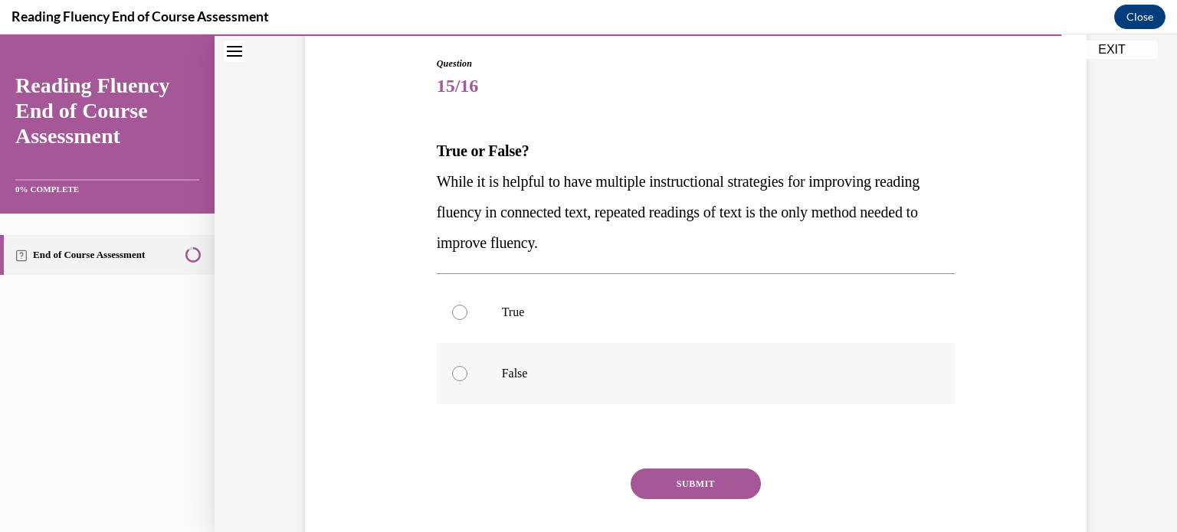
click at [452, 376] on div at bounding box center [459, 373] width 15 height 15
click at [452, 376] on input "False" at bounding box center [459, 373] width 15 height 15
radio input "true"
click at [668, 474] on button "SUBMIT" at bounding box center [696, 484] width 130 height 31
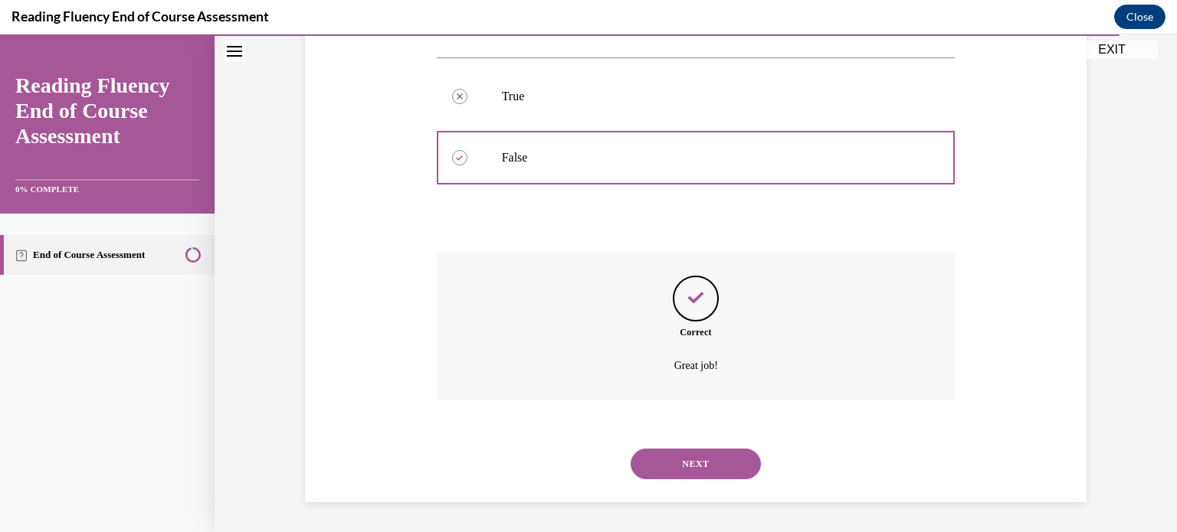
click at [668, 474] on button "NEXT" at bounding box center [696, 464] width 130 height 31
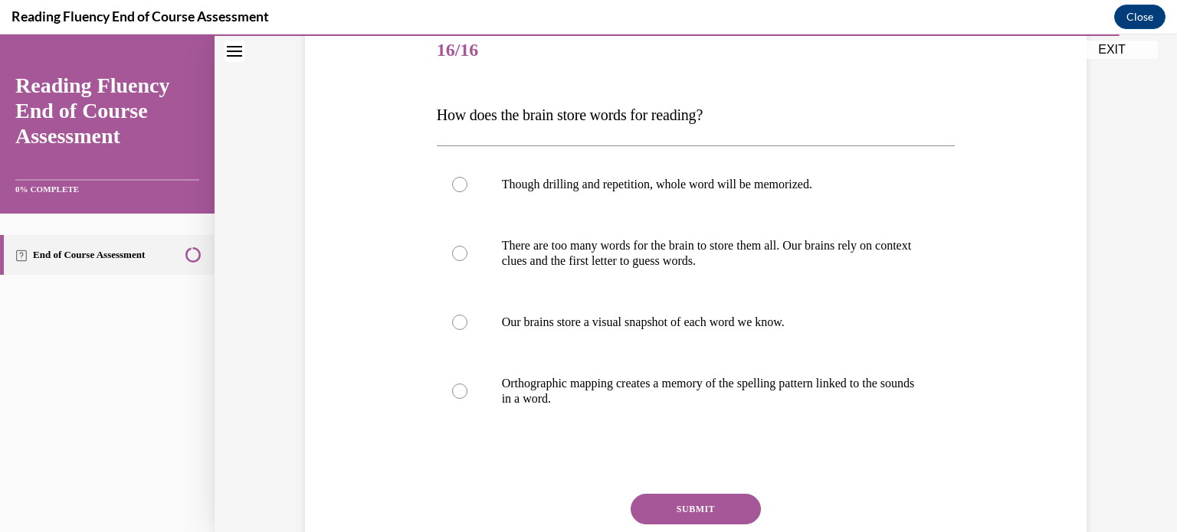
scroll to position [193, 0]
click at [457, 388] on div at bounding box center [459, 390] width 15 height 15
click at [457, 388] on input "Orthographic mapping creates a memory of the spelling pattern linked to the sou…" at bounding box center [459, 390] width 15 height 15
radio input "true"
click at [663, 501] on button "SUBMIT" at bounding box center [696, 508] width 130 height 31
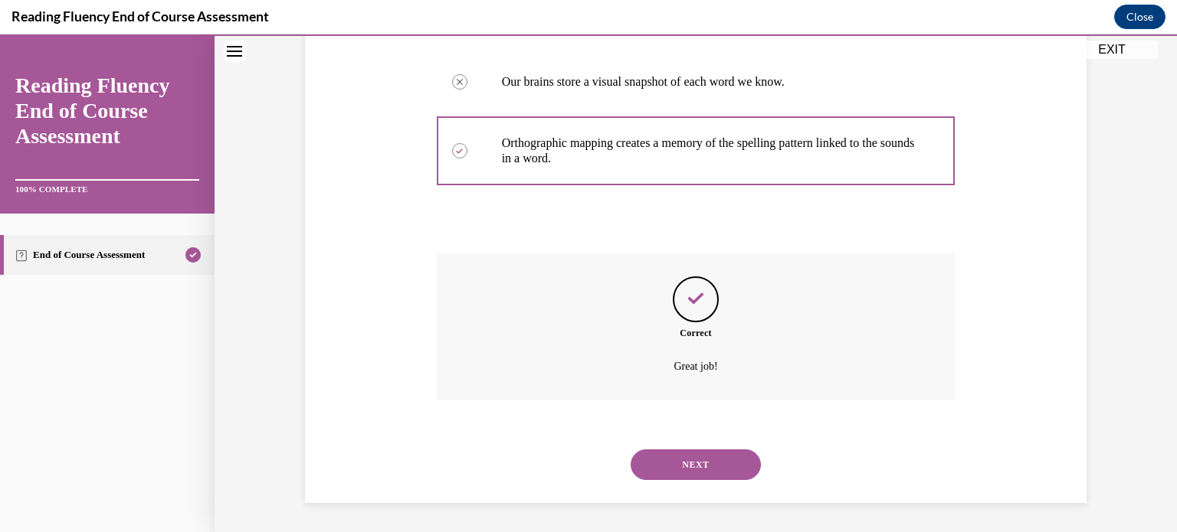
scroll to position [434, 0]
click at [714, 459] on button "NEXT" at bounding box center [696, 464] width 130 height 31
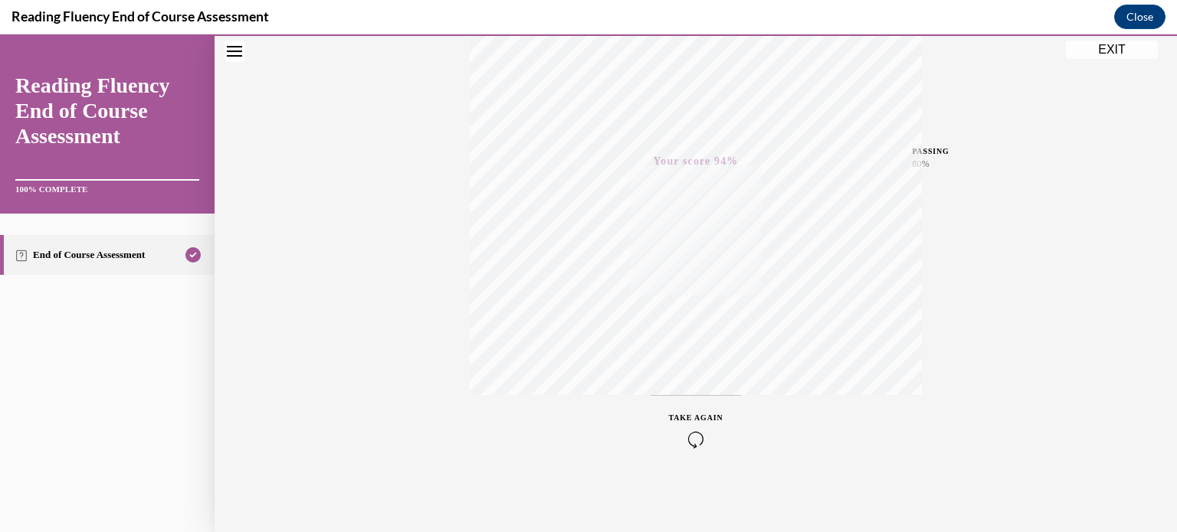
scroll to position [286, 0]
click at [1105, 44] on button "EXIT" at bounding box center [1112, 50] width 92 height 18
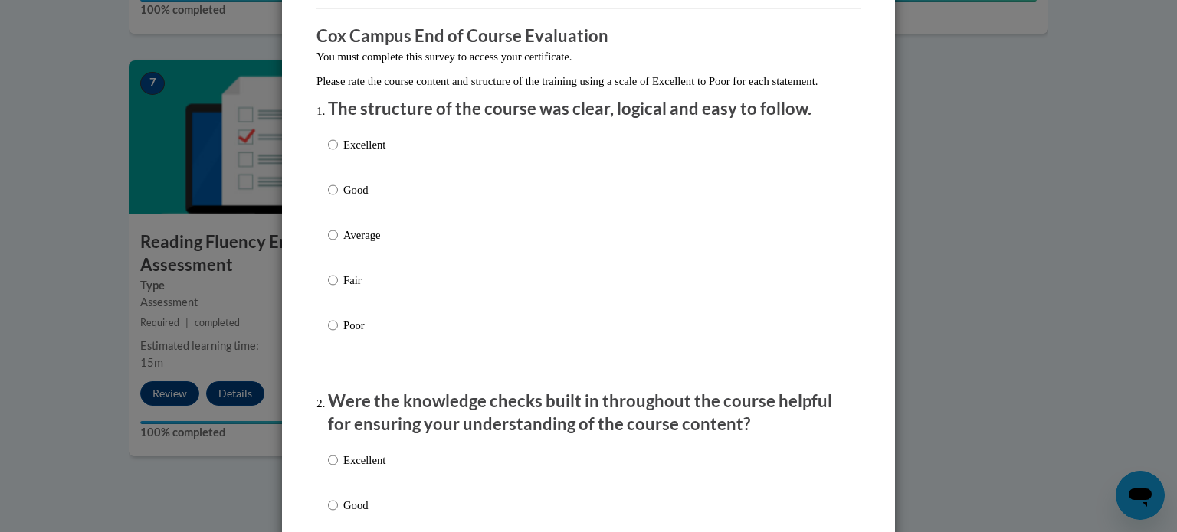
scroll to position [116, 0]
click at [334, 162] on label "Excellent" at bounding box center [356, 156] width 57 height 41
click at [334, 153] on input "Excellent" at bounding box center [333, 144] width 10 height 17
radio input "true"
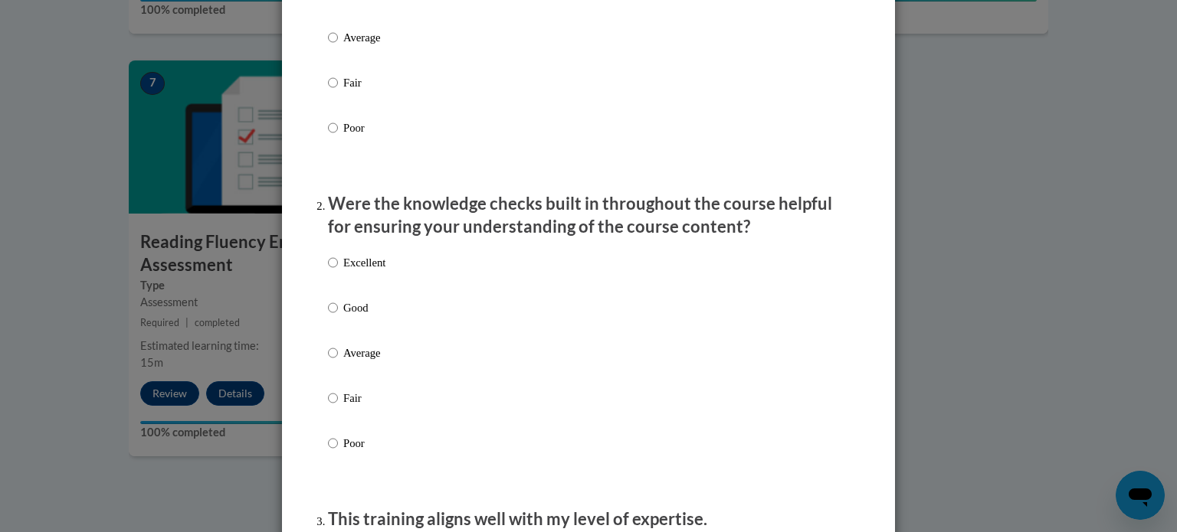
scroll to position [319, 0]
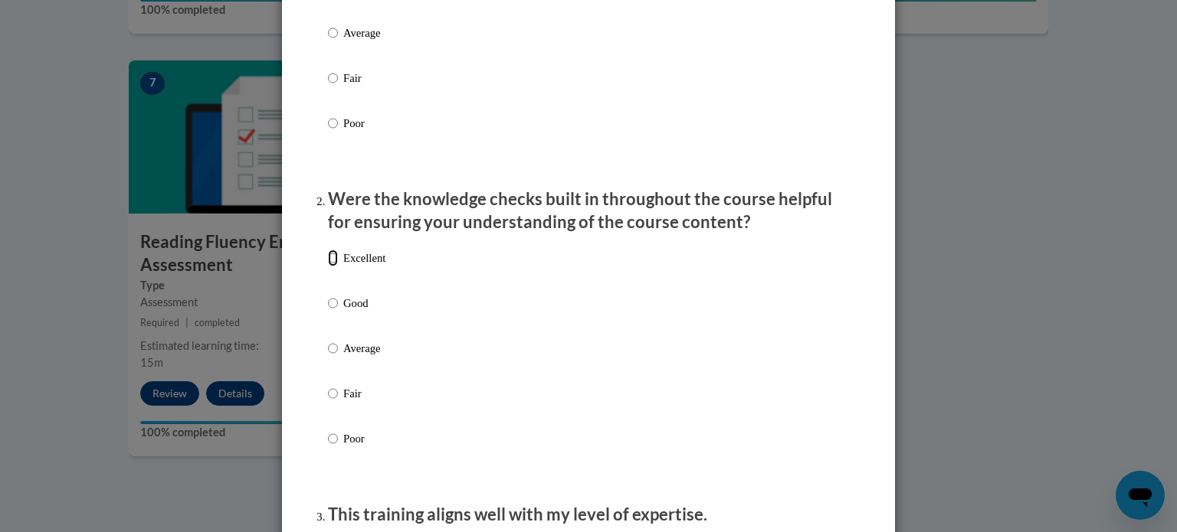
click at [331, 267] on input "Excellent" at bounding box center [333, 258] width 10 height 17
radio input "true"
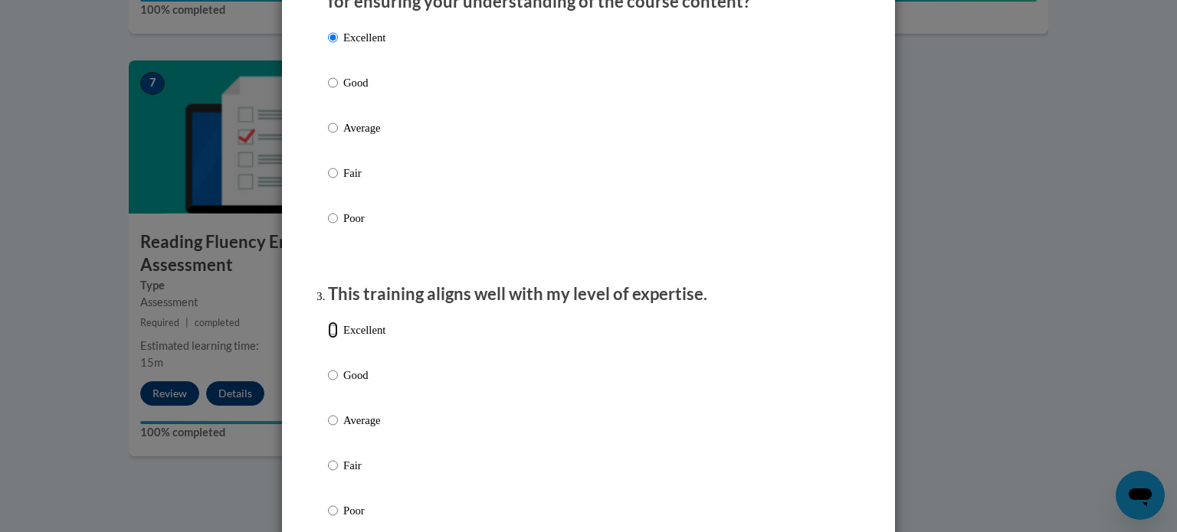
click at [328, 339] on input "Excellent" at bounding box center [333, 330] width 10 height 17
radio input "true"
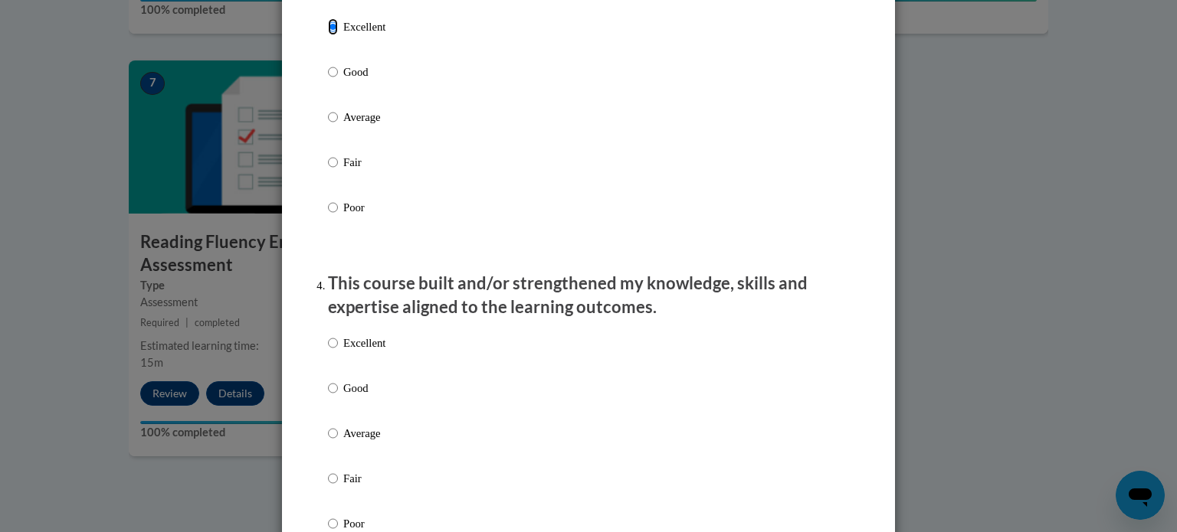
scroll to position [912, 0]
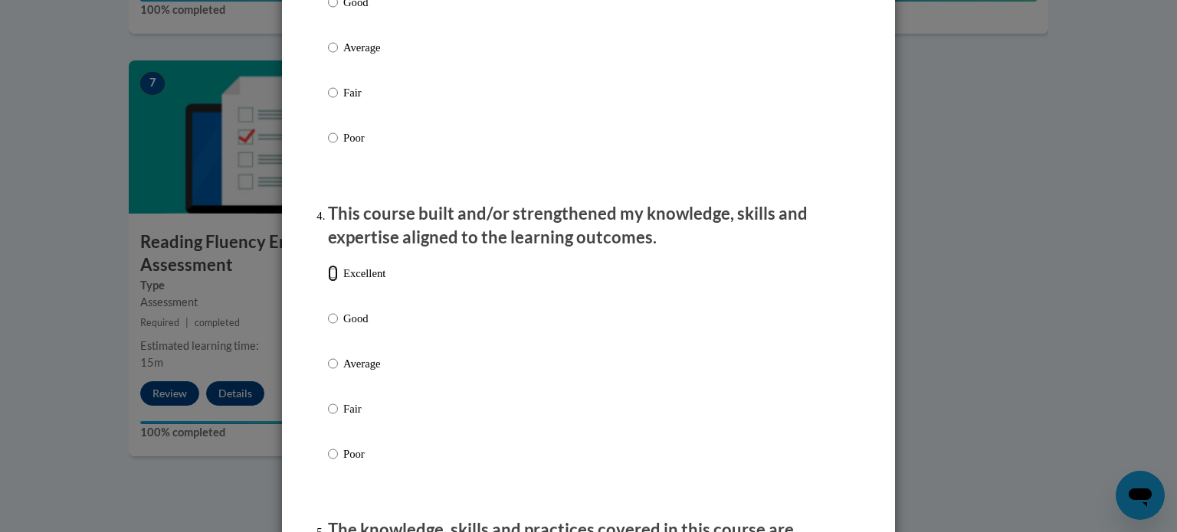
click at [328, 282] on input "Excellent" at bounding box center [333, 273] width 10 height 17
radio input "true"
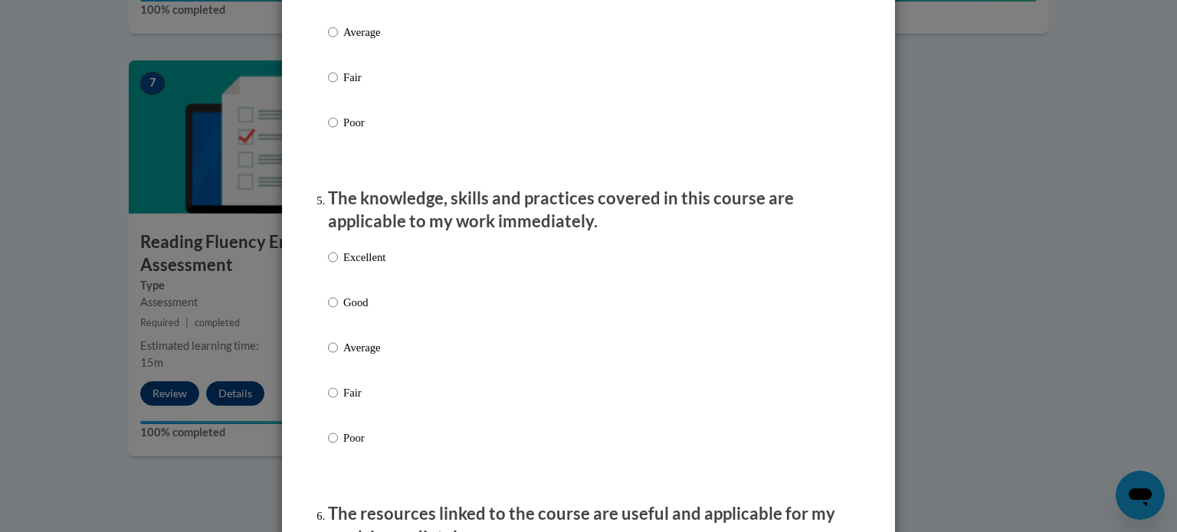
scroll to position [1250, 0]
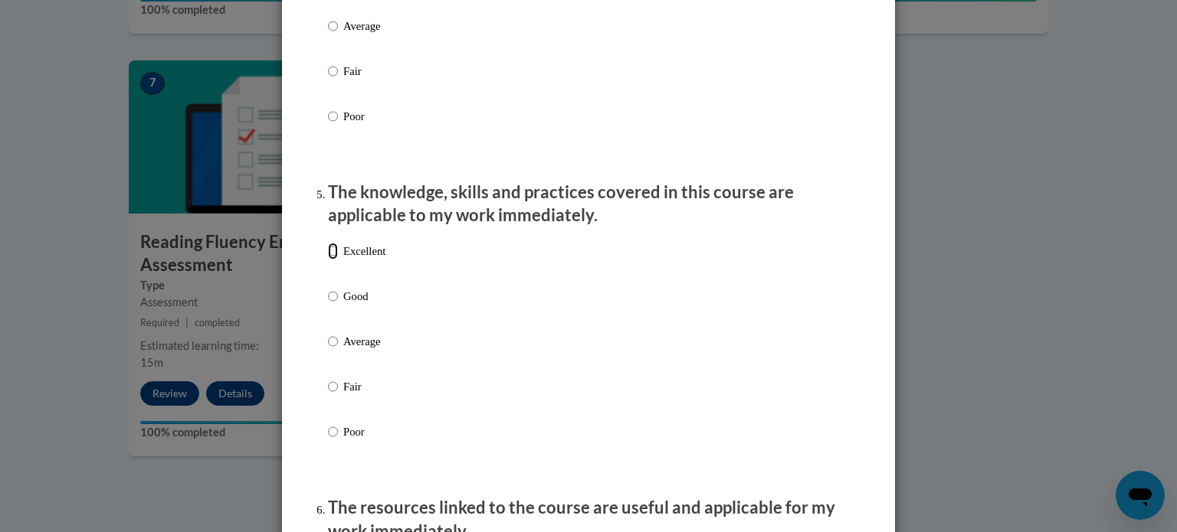
click at [328, 260] on input "Excellent" at bounding box center [333, 251] width 10 height 17
radio input "true"
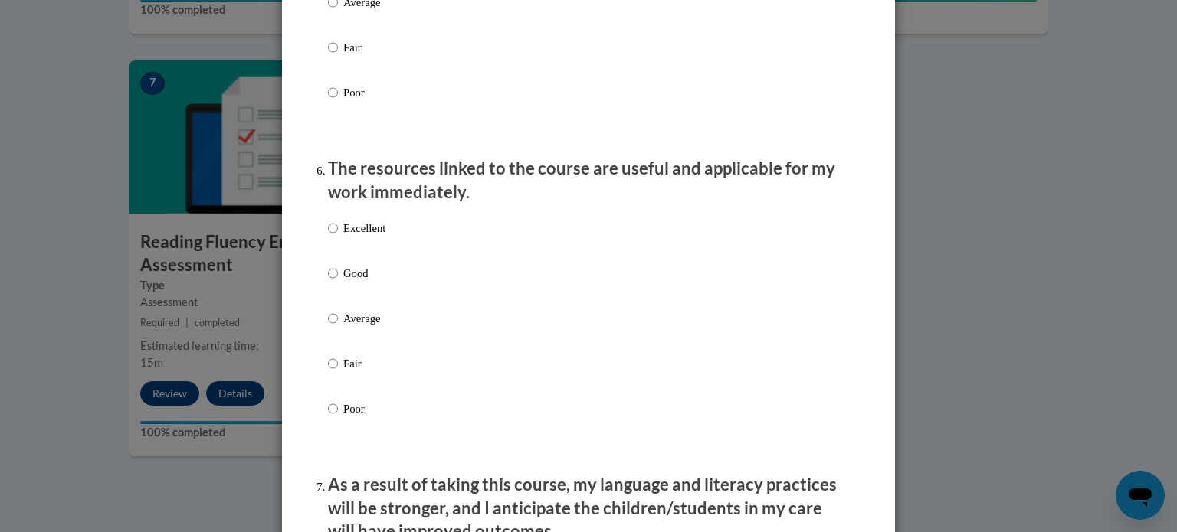
scroll to position [1593, 0]
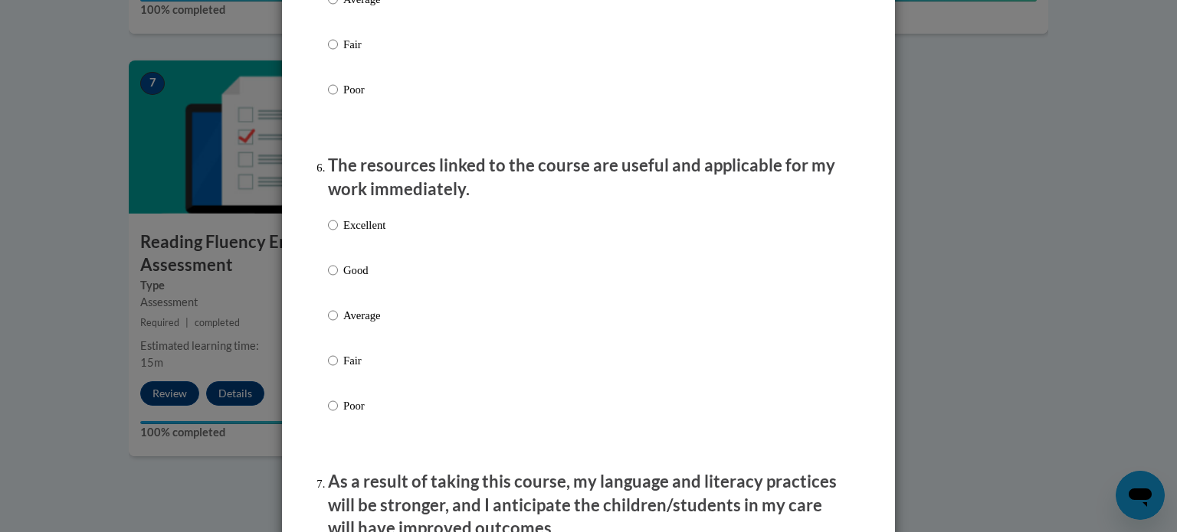
click at [333, 245] on label "Excellent" at bounding box center [356, 237] width 57 height 41
click at [333, 234] on input "Excellent" at bounding box center [333, 225] width 10 height 17
radio input "true"
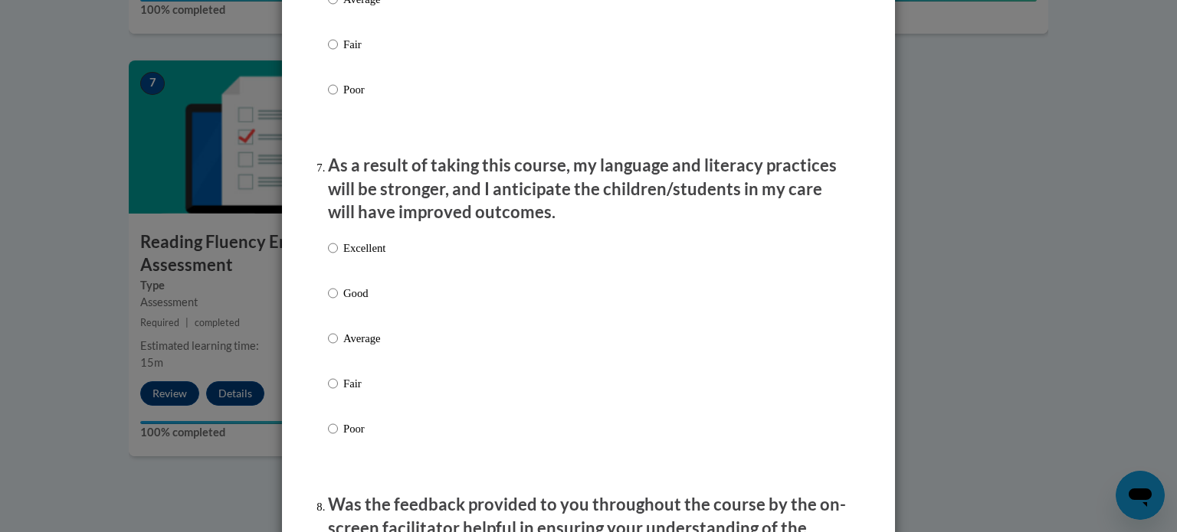
scroll to position [1911, 0]
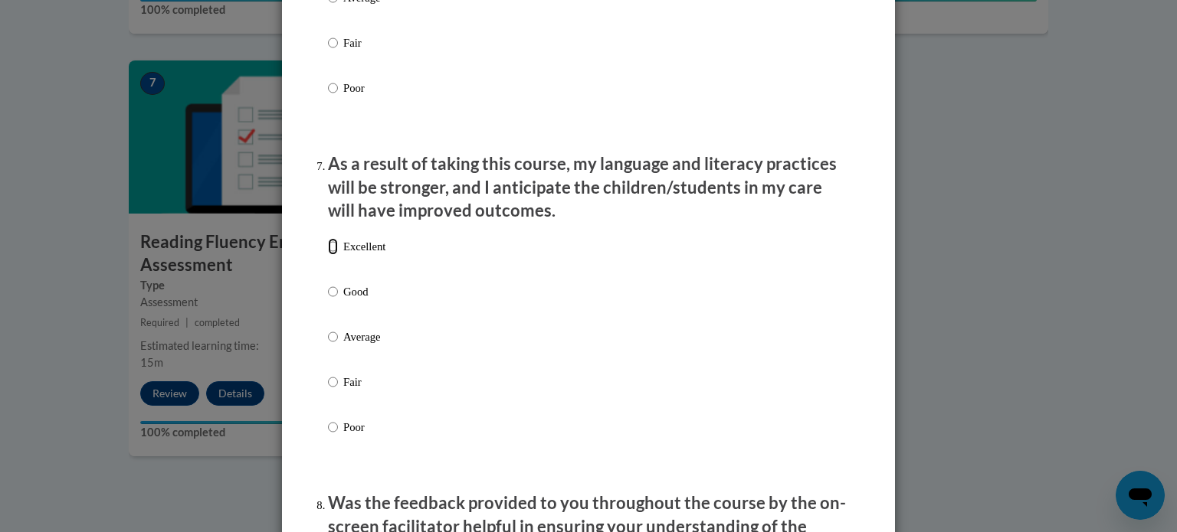
click at [328, 255] on input "Excellent" at bounding box center [333, 246] width 10 height 17
radio input "true"
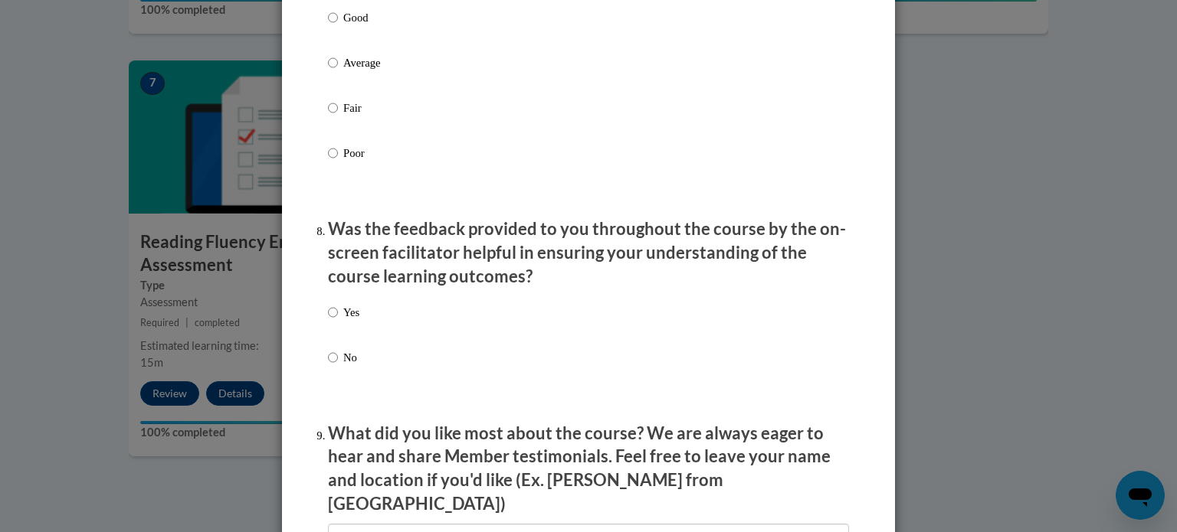
scroll to position [2185, 0]
click at [329, 321] on input "Yes" at bounding box center [333, 312] width 10 height 17
radio input "true"
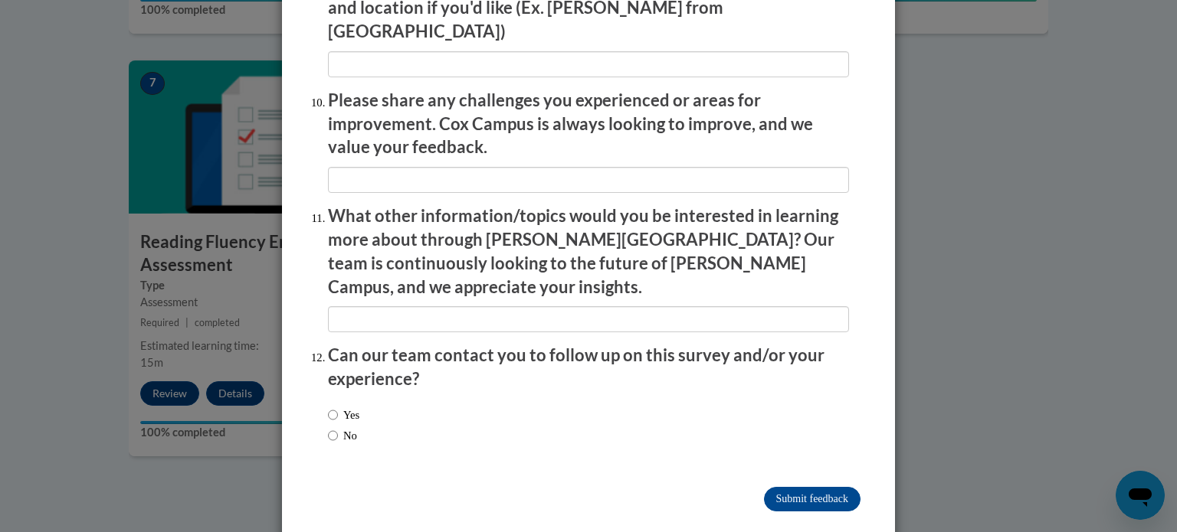
scroll to position [2658, 0]
click at [328, 428] on input "No" at bounding box center [333, 436] width 10 height 17
radio input "true"
click at [778, 487] on input "Submit feedback" at bounding box center [812, 499] width 97 height 25
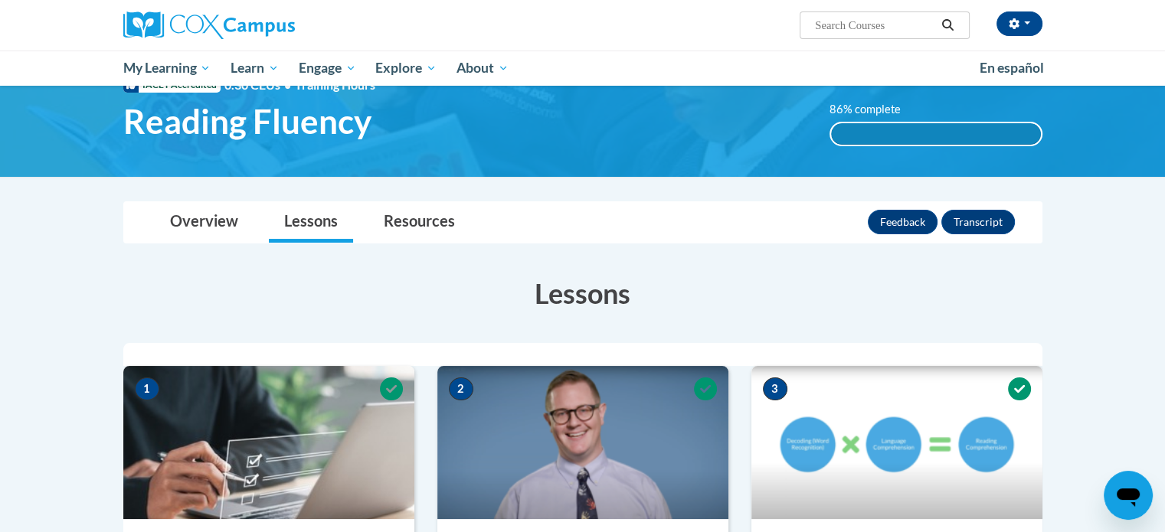
scroll to position [0, 0]
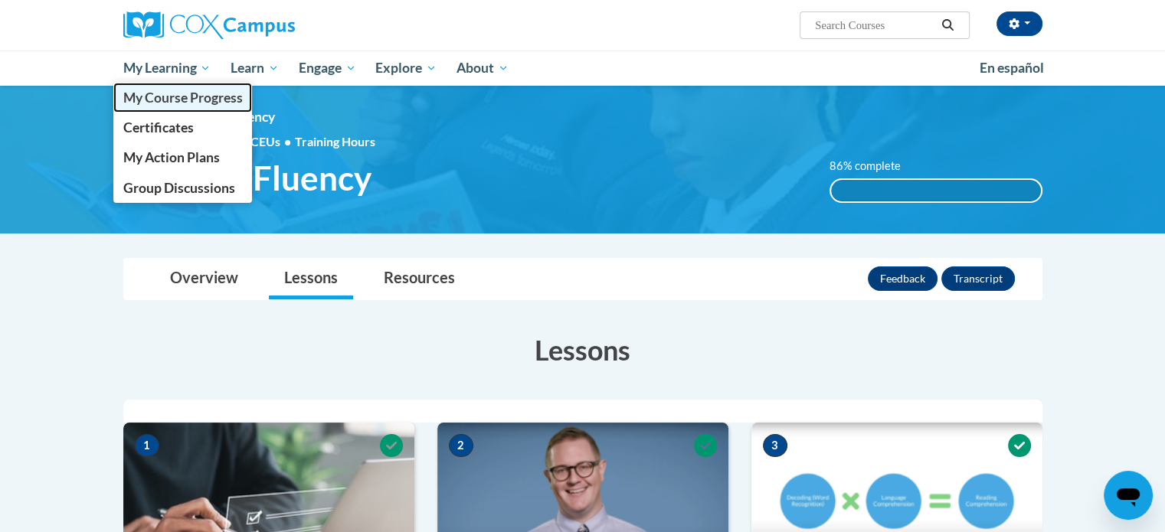
click at [165, 94] on span "My Course Progress" at bounding box center [183, 98] width 120 height 16
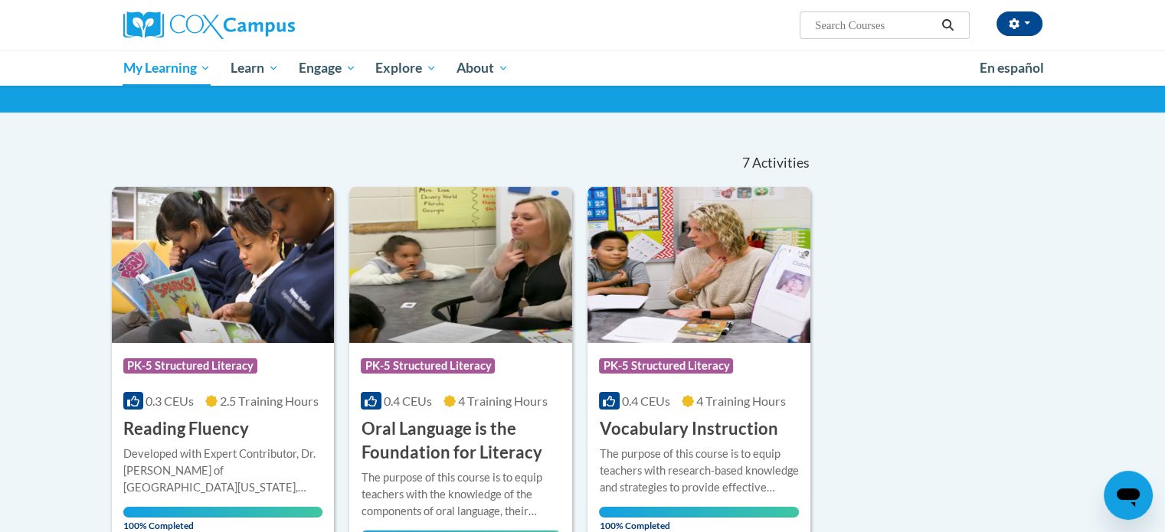
scroll to position [82, 0]
